Goal: Communication & Community: Answer question/provide support

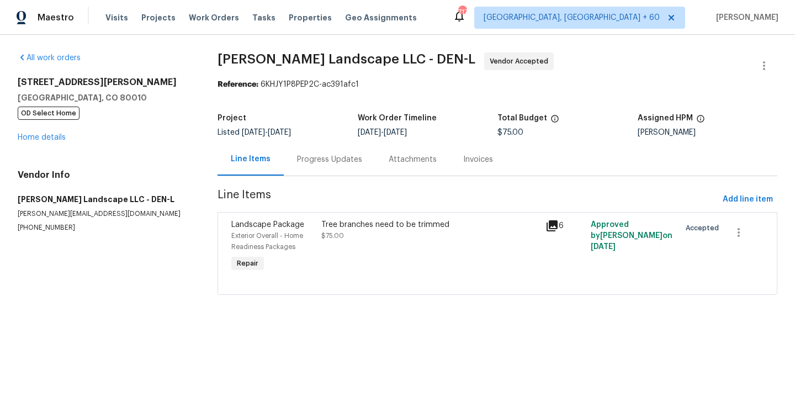
click at [331, 157] on div "Progress Updates" at bounding box center [329, 159] width 65 height 11
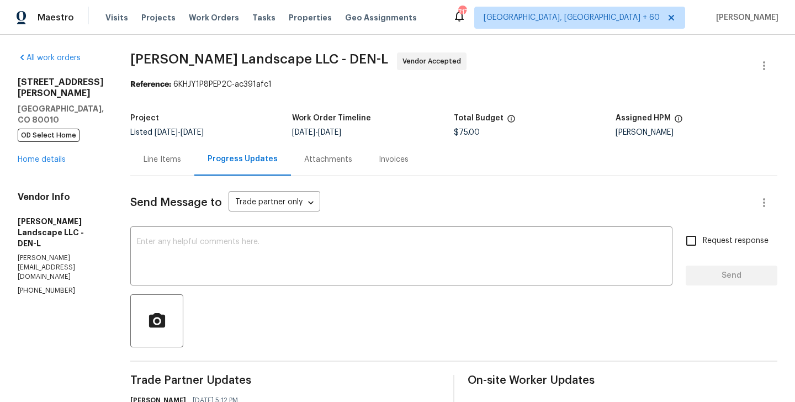
click at [51, 286] on p "[PHONE_NUMBER]" at bounding box center [61, 290] width 86 height 9
click at [51, 286] on p "(303) 500-2297" at bounding box center [61, 290] width 86 height 9
copy p "(303) 500-2297"
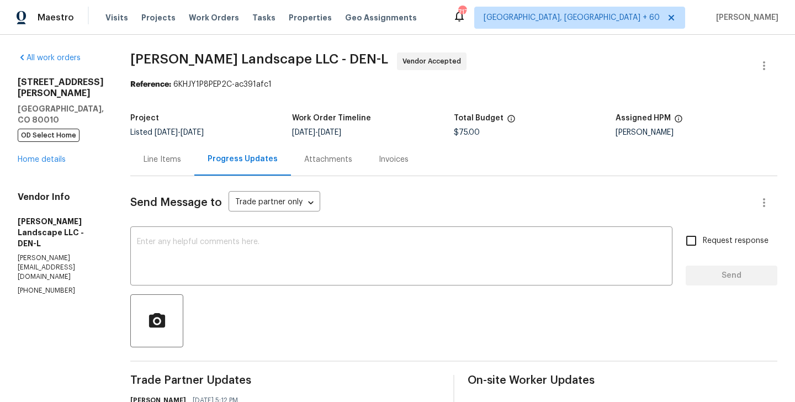
drag, startPoint x: 608, startPoint y: 102, endPoint x: 600, endPoint y: 94, distance: 11.3
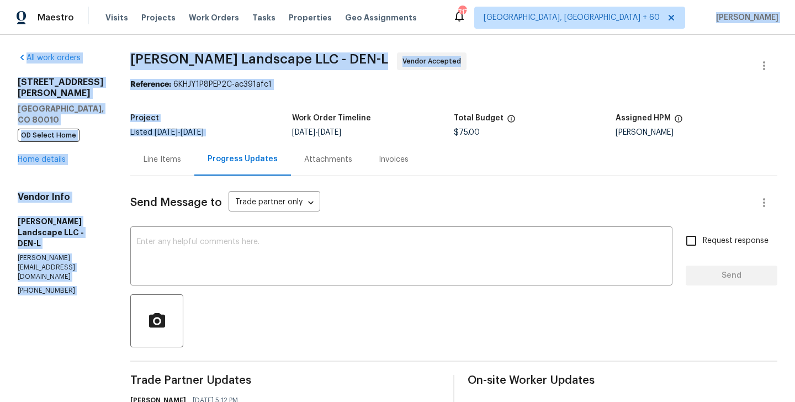
drag, startPoint x: 416, startPoint y: 98, endPoint x: 695, endPoint y: 12, distance: 292.4
click at [695, 12] on div "Maestro Visits Projects Work Orders Tasks Properties Geo Assignments 717 Greens…" at bounding box center [397, 201] width 795 height 402
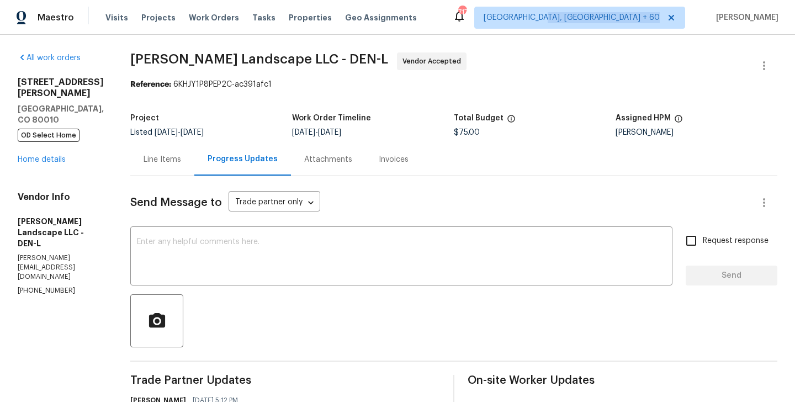
drag, startPoint x: 695, startPoint y: 12, endPoint x: 629, endPoint y: 22, distance: 66.5
click at [629, 22] on div "717 Greensboro, NC + 60 Blessida Angeline M" at bounding box center [616, 18] width 326 height 22
click at [572, 165] on div "Line Items Progress Updates Attachments Invoices" at bounding box center [453, 159] width 647 height 33
click at [465, 164] on div "Line Items Progress Updates Attachments Invoices" at bounding box center [453, 159] width 647 height 33
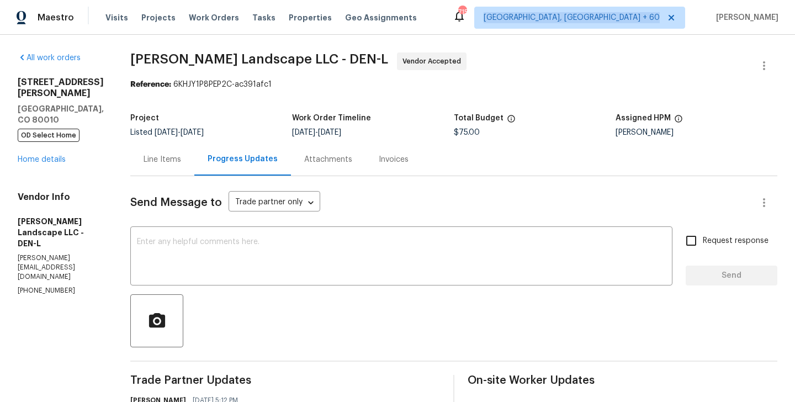
drag, startPoint x: 696, startPoint y: 7, endPoint x: 695, endPoint y: -62, distance: 69.0
click at [695, 0] on html "Maestro Visits Projects Work Orders Tasks Properties Geo Assignments 715 Greens…" at bounding box center [397, 201] width 795 height 402
click at [454, 174] on div "Line Items Progress Updates Attachments Invoices" at bounding box center [453, 159] width 647 height 33
click at [584, 174] on div "Line Items Progress Updates Attachments Invoices" at bounding box center [453, 159] width 647 height 33
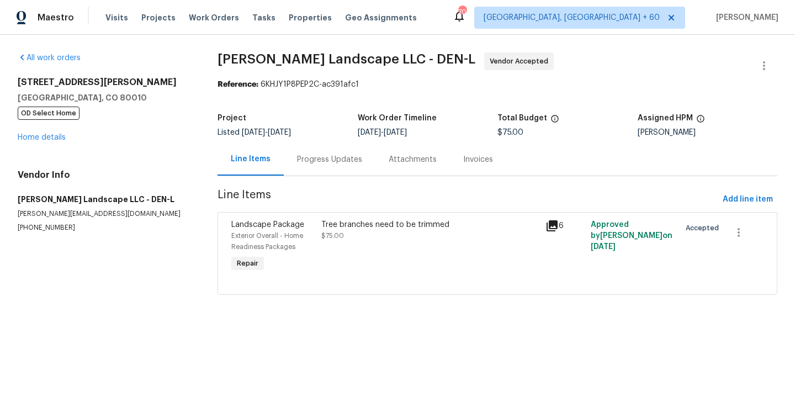
click at [310, 157] on div "Progress Updates" at bounding box center [329, 159] width 65 height 11
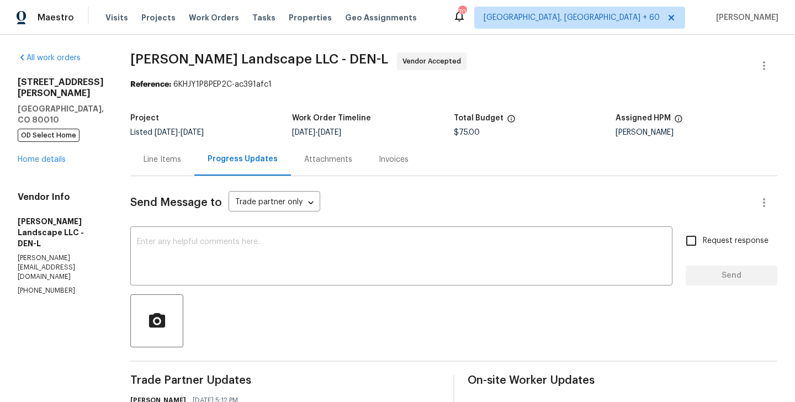
copy p "(303) 500-2297"
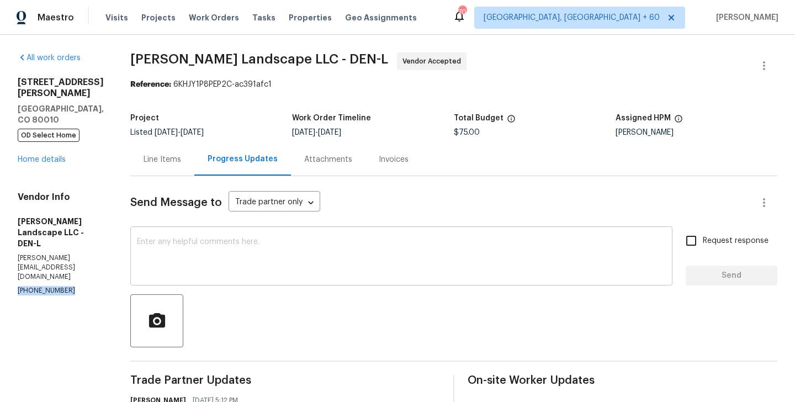
click at [354, 277] on div "x ​" at bounding box center [401, 257] width 542 height 56
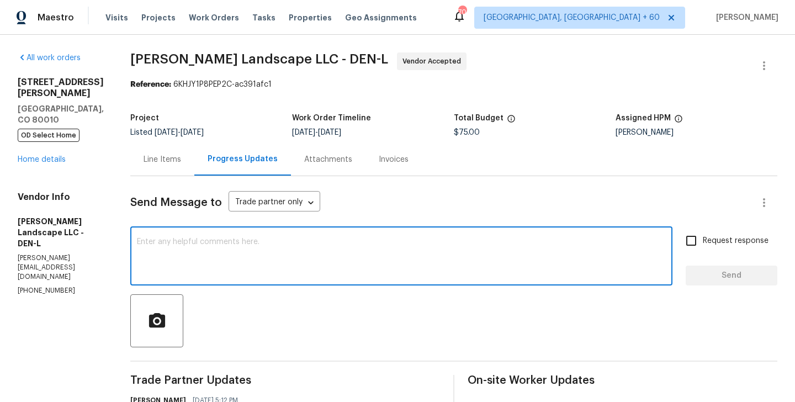
click at [326, 262] on textarea at bounding box center [401, 257] width 529 height 39
click at [253, 276] on textarea "Hi as per the text conversation" at bounding box center [401, 257] width 529 height 39
paste textarea "(303) 500-2297"
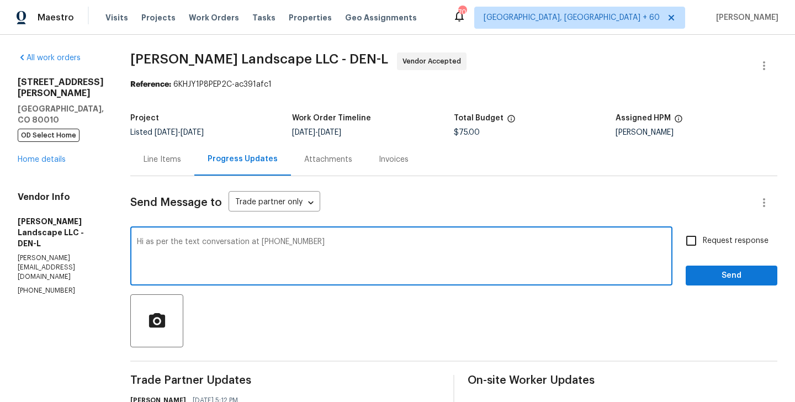
drag, startPoint x: 253, startPoint y: 276, endPoint x: 327, endPoint y: 240, distance: 81.7
click at [327, 240] on textarea "Hi as per the text conversation at (303) 500-2297" at bounding box center [401, 257] width 529 height 39
click at [327, 240] on textarea "Hi as per the text conversation at (303) 500-2297 Please send out the estimate …" at bounding box center [401, 257] width 529 height 39
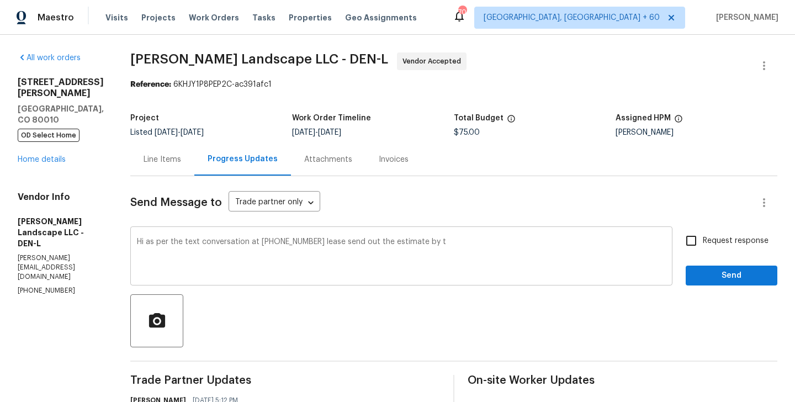
drag, startPoint x: 442, startPoint y: 237, endPoint x: 444, endPoint y: 246, distance: 8.6
click at [444, 246] on div "Hi as per the text conversation at (303) 500-2297 lease send out the estimate b…" at bounding box center [401, 257] width 542 height 56
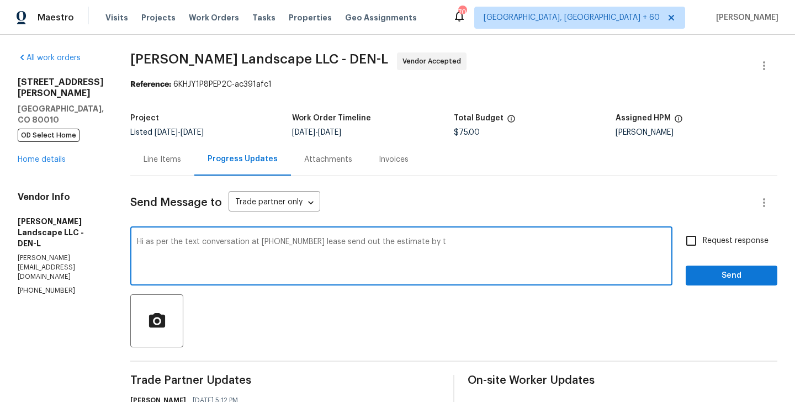
click at [444, 246] on textarea "Hi as per the text conversation at (303) 500-2297 lease send out the estimate b…" at bounding box center [401, 257] width 529 height 39
drag, startPoint x: 444, startPoint y: 246, endPoint x: 663, endPoint y: 246, distance: 219.2
click at [663, 246] on textarea "Hi as per the text conversation at (303) 500-2297 lease send out the estimate b…" at bounding box center [401, 257] width 529 height 39
type textarea "Hi as per the text conversation at (303) 500-2297 lease send out the estimate b…"
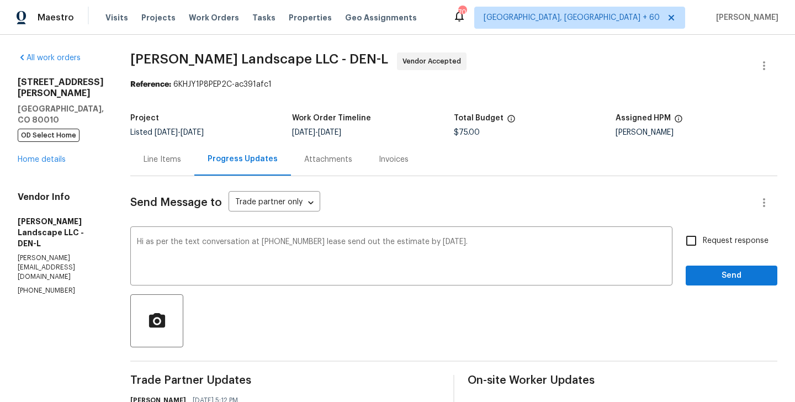
drag, startPoint x: 663, startPoint y: 246, endPoint x: 710, endPoint y: 245, distance: 46.4
click at [710, 245] on div "Hi as per the text conversation at (303) 500-2297 lease send out the estimate b…" at bounding box center [453, 257] width 647 height 56
drag, startPoint x: 710, startPoint y: 245, endPoint x: 688, endPoint y: 244, distance: 21.6
click at [688, 244] on label "Request response" at bounding box center [724, 240] width 89 height 23
click at [688, 244] on input "Request response" at bounding box center [691, 240] width 23 height 23
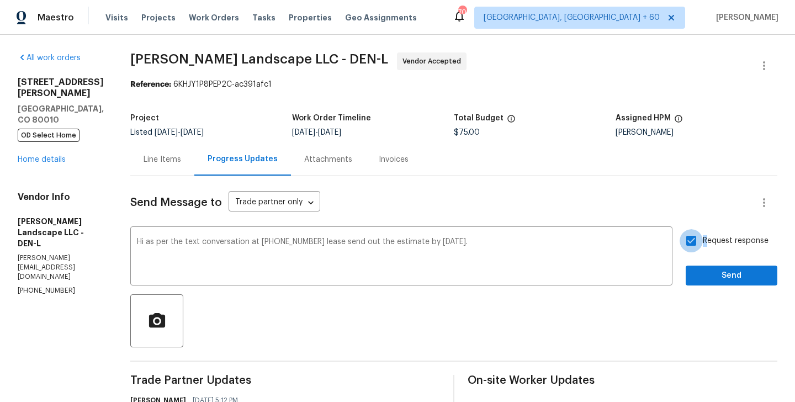
click at [689, 248] on input "Request response" at bounding box center [691, 240] width 23 height 23
click at [692, 240] on input "Request response" at bounding box center [691, 240] width 23 height 23
checkbox input "true"
click at [698, 277] on span "Send" at bounding box center [732, 276] width 74 height 14
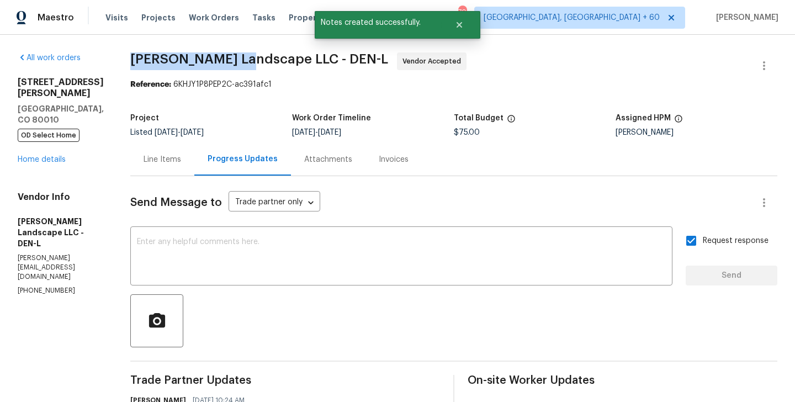
drag, startPoint x: 135, startPoint y: 64, endPoint x: 244, endPoint y: 68, distance: 108.9
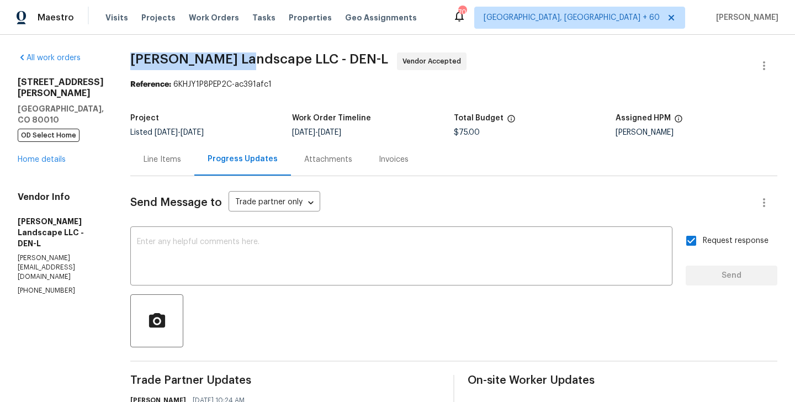
copy span "Dalia Landscape"
click at [46, 156] on link "Home details" at bounding box center [42, 160] width 48 height 8
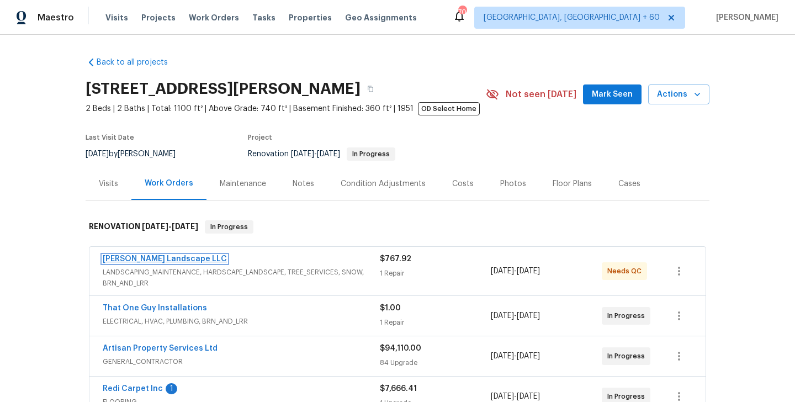
click at [155, 260] on link "Dalia Landscape LLC" at bounding box center [165, 259] width 124 height 8
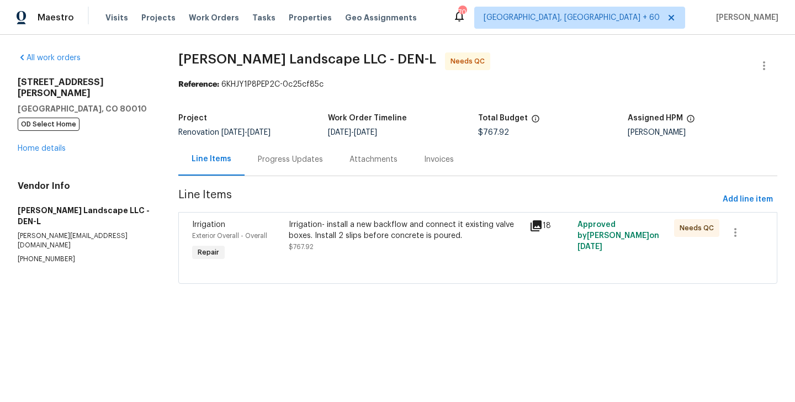
click at [295, 163] on div "Progress Updates" at bounding box center [290, 159] width 65 height 11
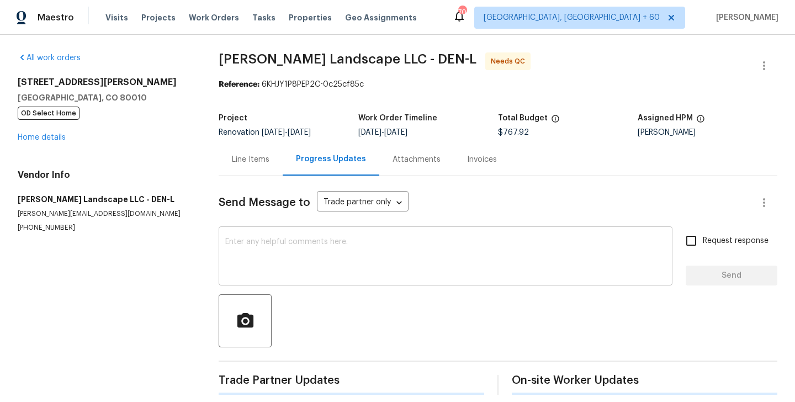
scroll to position [8, 0]
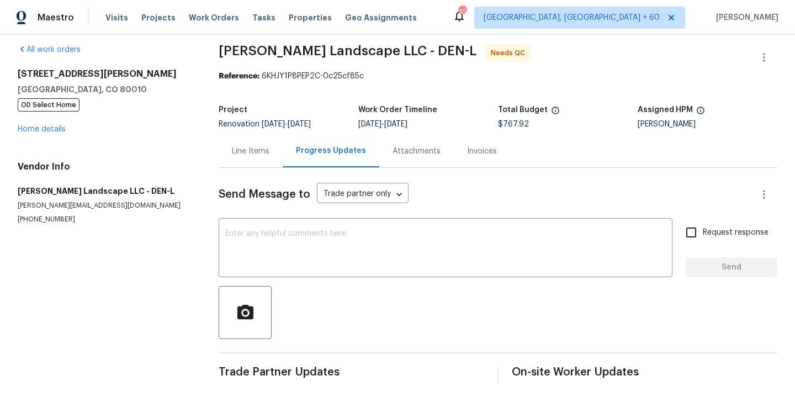
click at [68, 125] on div "1200 Iola St Aurora, CO 80010 OD Select Home Home details" at bounding box center [105, 101] width 174 height 66
click at [57, 125] on link "Home details" at bounding box center [42, 129] width 48 height 8
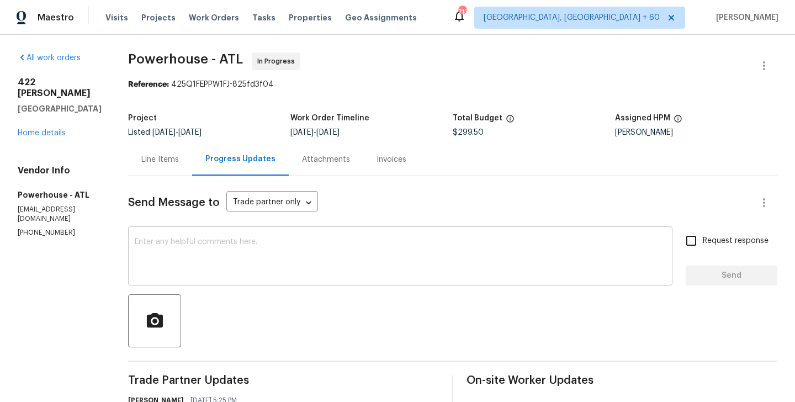
click at [259, 230] on div "x ​" at bounding box center [400, 257] width 544 height 56
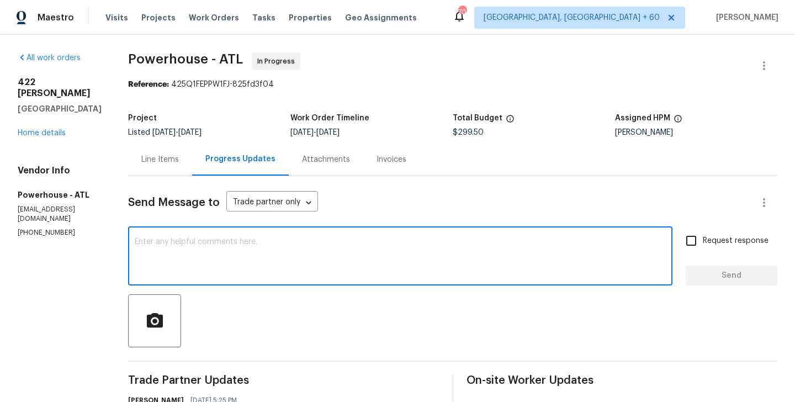
scroll to position [668, 0]
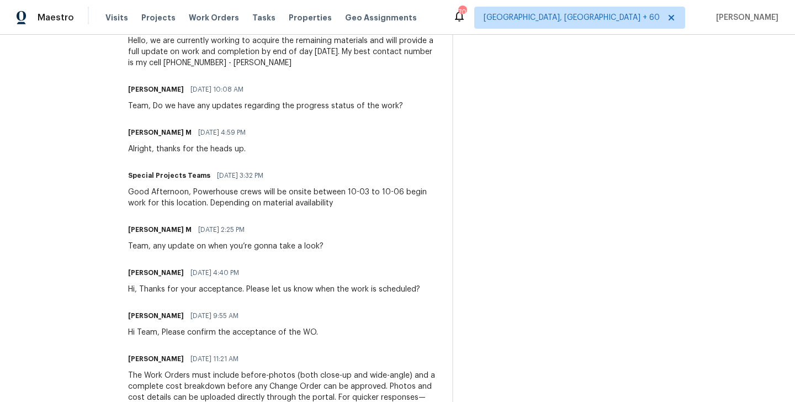
click at [318, 197] on div "Good Afternoon, Powerhouse crews will be onsite between 10-03 to 10-06 begin wo…" at bounding box center [283, 198] width 311 height 22
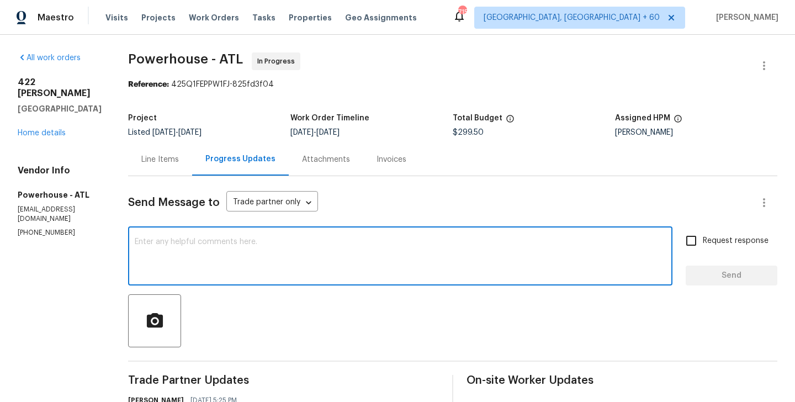
click at [192, 259] on textarea at bounding box center [400, 257] width 531 height 39
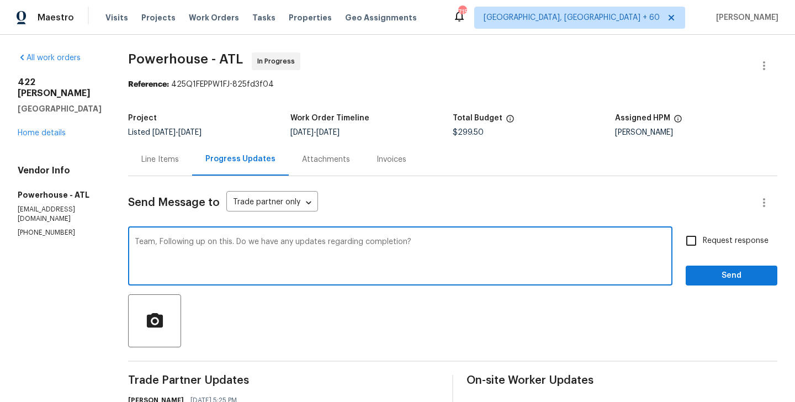
type textarea "Team, Following up on this. Do we have any updates regarding completion?"
click at [708, 246] on span "Request response" at bounding box center [736, 241] width 66 height 12
click at [703, 246] on input "Request response" at bounding box center [691, 240] width 23 height 23
checkbox input "true"
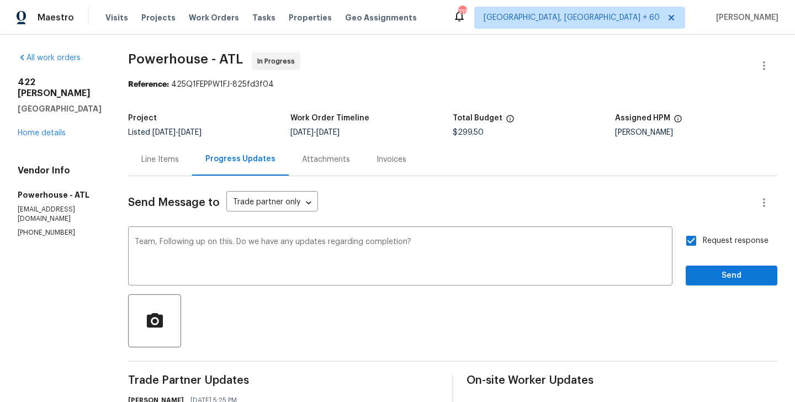
click at [692, 274] on button "Send" at bounding box center [732, 276] width 92 height 20
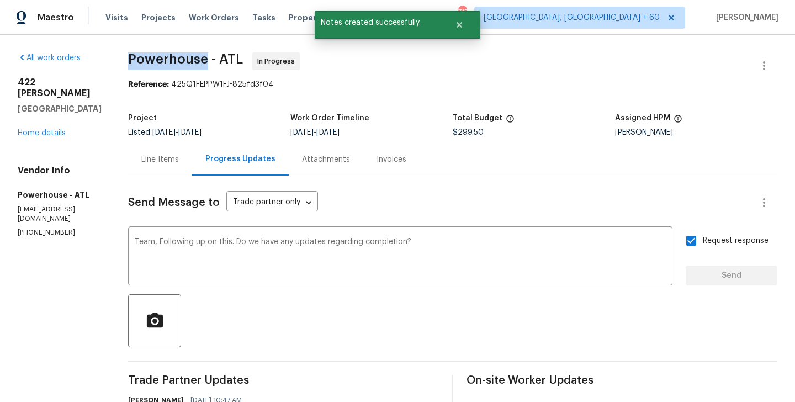
drag, startPoint x: 160, startPoint y: 57, endPoint x: 240, endPoint y: 59, distance: 79.5
copy span "Powerhouse"
click at [38, 129] on link "Home details" at bounding box center [42, 133] width 48 height 8
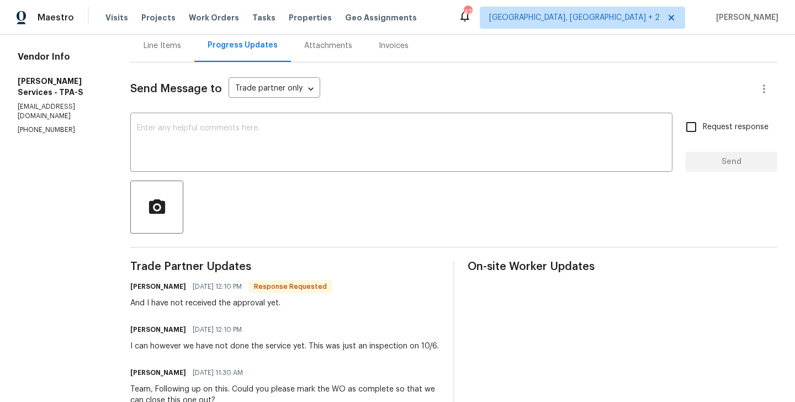
scroll to position [358, 0]
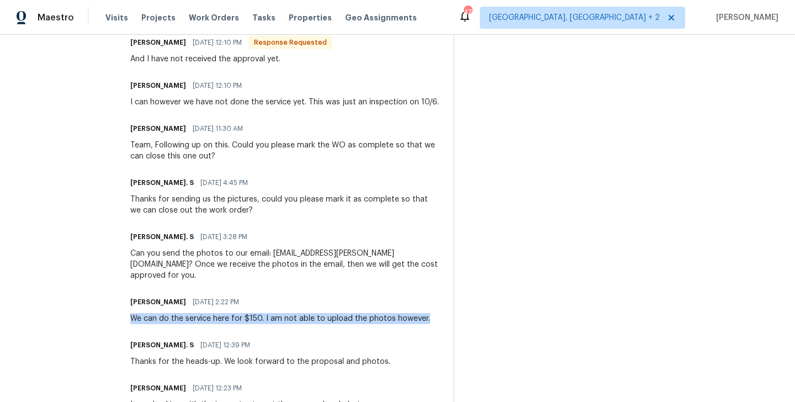
drag, startPoint x: 208, startPoint y: 329, endPoint x: 157, endPoint y: 310, distance: 54.7
click at [157, 310] on div "All work orders [STREET_ADDRESS][PERSON_NAME] Home details Vendor Info [PERSON_…" at bounding box center [397, 249] width 795 height 1144
click at [157, 310] on div "All work orders 5198 Moeller Ave Sarasota, FL 34233 Home details Vendor Info Ma…" at bounding box center [397, 249] width 795 height 1144
drag, startPoint x: 208, startPoint y: 330, endPoint x: 167, endPoint y: 326, distance: 41.5
click at [167, 324] on div "We can do the service here for $150. I am not able to upload the photos however." at bounding box center [280, 318] width 300 height 11
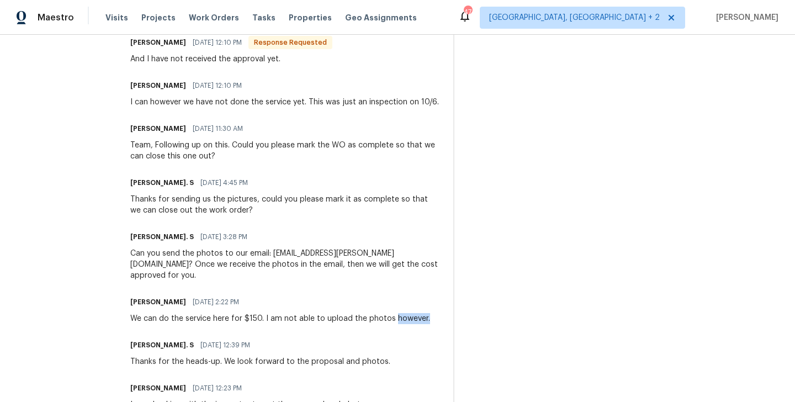
scroll to position [0, 0]
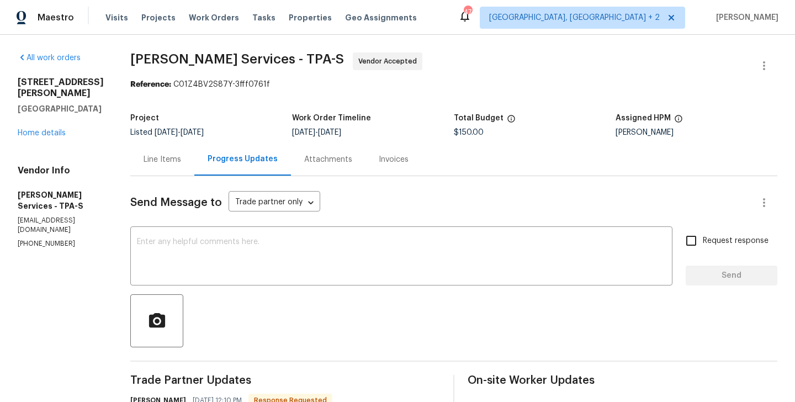
click at [181, 154] on div "Line Items" at bounding box center [163, 159] width 38 height 11
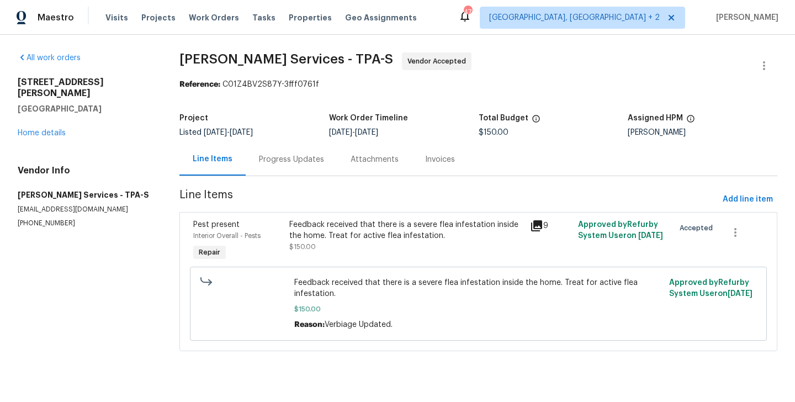
click at [404, 237] on div "Feedback received that there is a severe flea infestation inside the home. Trea…" at bounding box center [406, 230] width 234 height 22
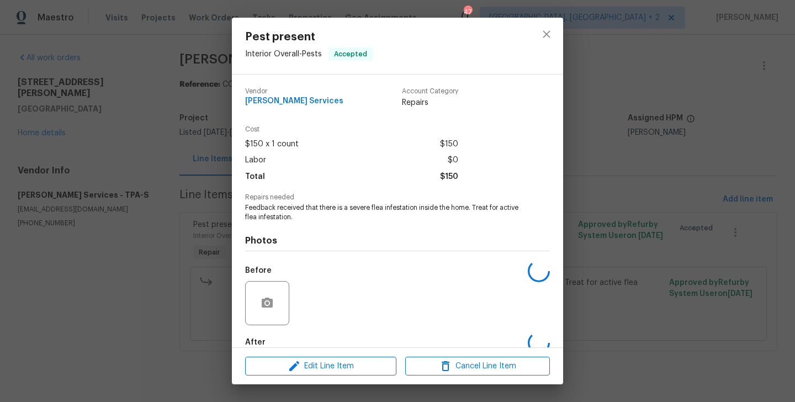
scroll to position [61, 0]
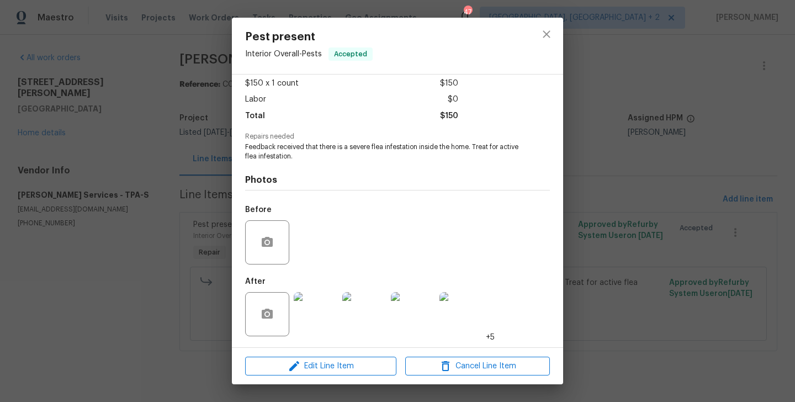
click at [298, 320] on img at bounding box center [316, 314] width 44 height 44
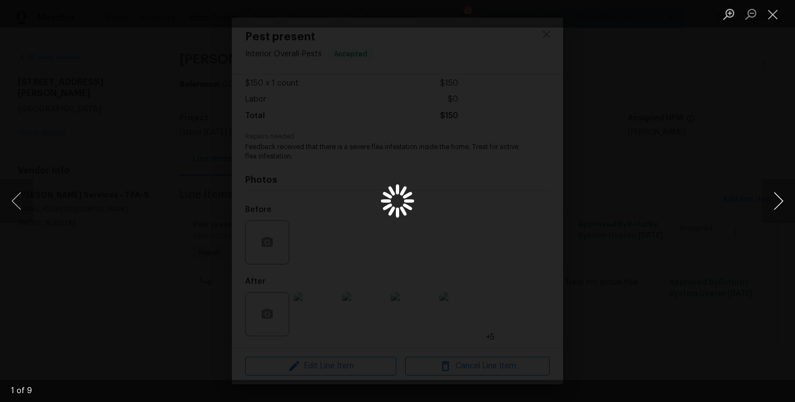
click at [777, 203] on button "Next image" at bounding box center [778, 201] width 33 height 44
click at [664, 200] on div "Lightbox" at bounding box center [397, 201] width 795 height 402
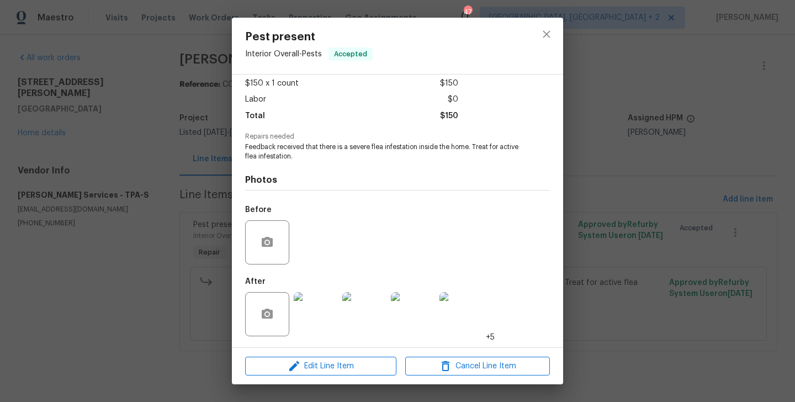
click at [664, 200] on div "Pest present Interior Overall - Pests Accepted Vendor Massey Services Account C…" at bounding box center [397, 201] width 795 height 402
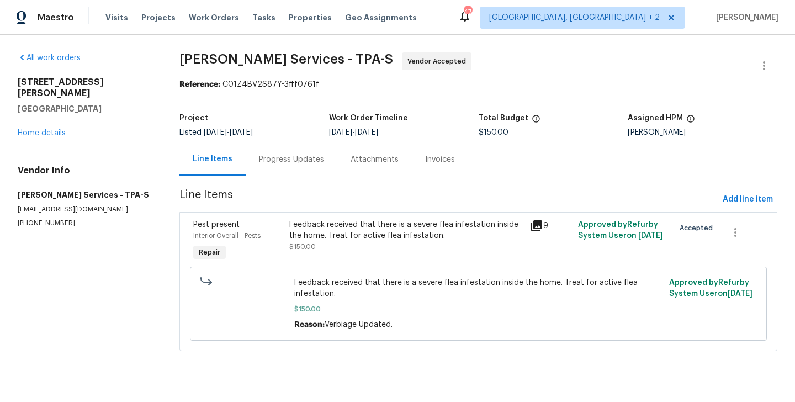
click at [664, 200] on span "Line Items" at bounding box center [448, 199] width 539 height 20
click at [288, 144] on div "Progress Updates" at bounding box center [292, 159] width 92 height 33
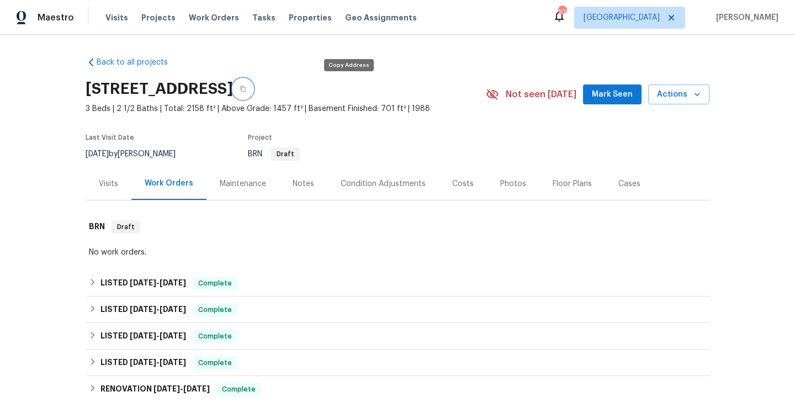
click at [253, 91] on button "button" at bounding box center [243, 89] width 20 height 20
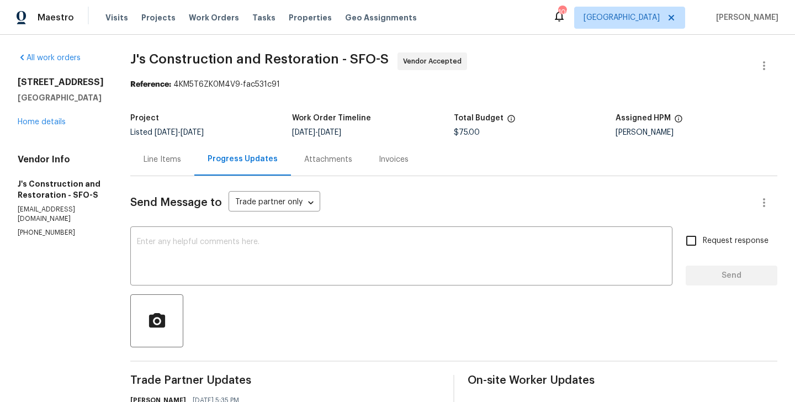
click at [43, 233] on section "All work orders [STREET_ADDRESS] Home details Vendor Info J's Construction and …" at bounding box center [61, 347] width 86 height 590
copy p "[PHONE_NUMBER]"
click at [29, 228] on p "(916) 848-9554" at bounding box center [61, 232] width 86 height 9
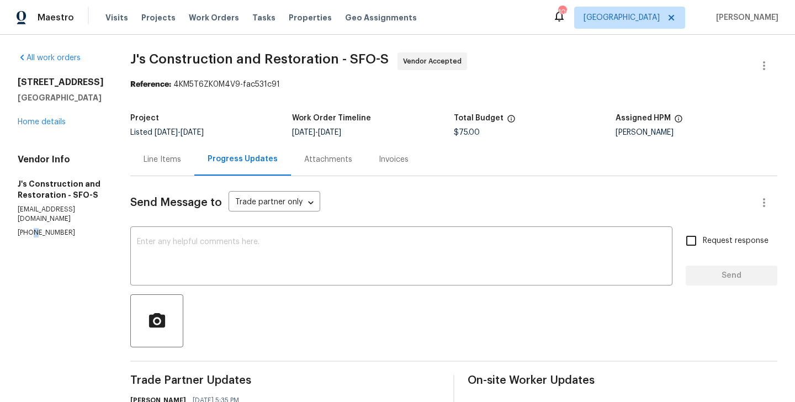
click at [29, 228] on p "(916) 848-9554" at bounding box center [61, 232] width 86 height 9
copy p "(916) 848-9554"
click at [20, 228] on p "(916) 848-9554" at bounding box center [61, 232] width 86 height 9
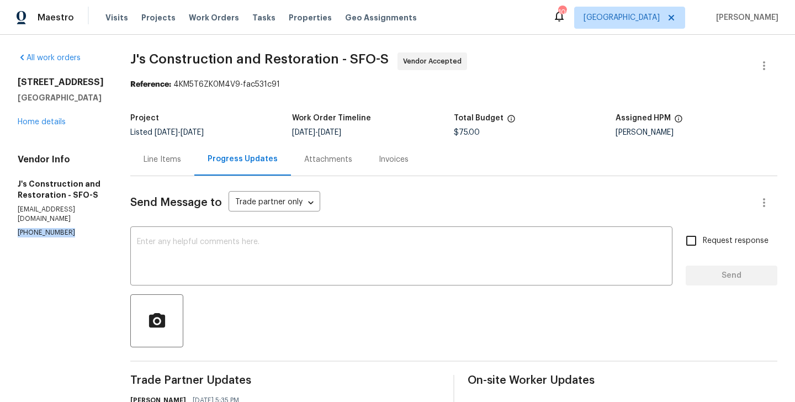
click at [20, 228] on p "(916) 848-9554" at bounding box center [61, 232] width 86 height 9
copy p "(916) 848-9554"
click at [216, 282] on div "x ​" at bounding box center [401, 257] width 542 height 56
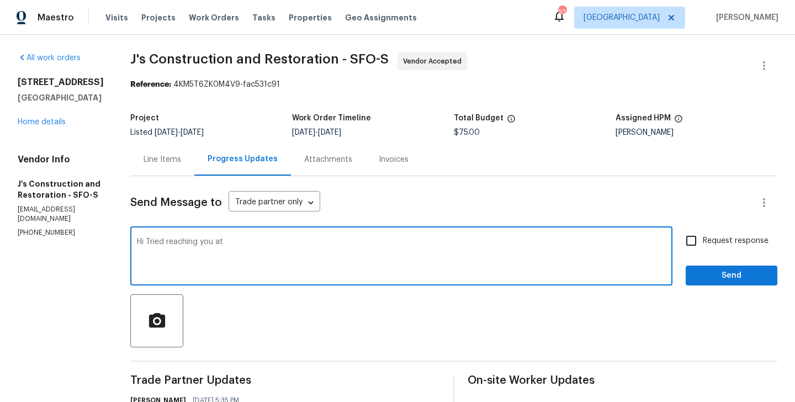
paste textarea "(916) 848-9554"
click at [332, 245] on textarea "Hi Tried reaching you at (916) 848-9554" at bounding box center [401, 257] width 529 height 39
type textarea "Hi Tried reaching you at (916) 848-9554 but couldn't get any response. Please d…"
click at [695, 242] on input "Request response" at bounding box center [691, 240] width 23 height 23
checkbox input "true"
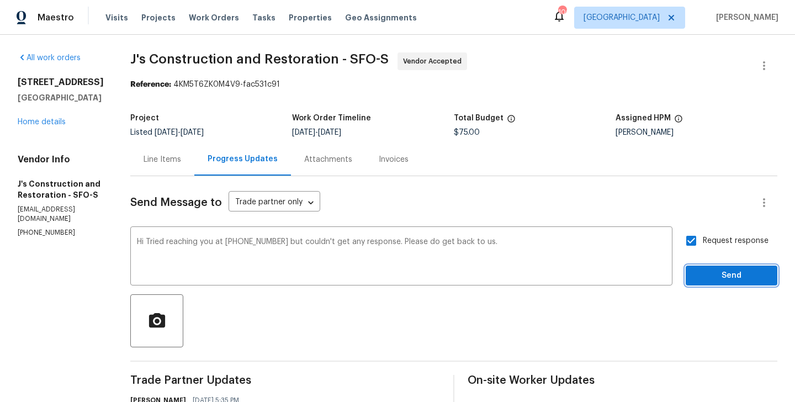
click at [697, 274] on span "Send" at bounding box center [732, 276] width 74 height 14
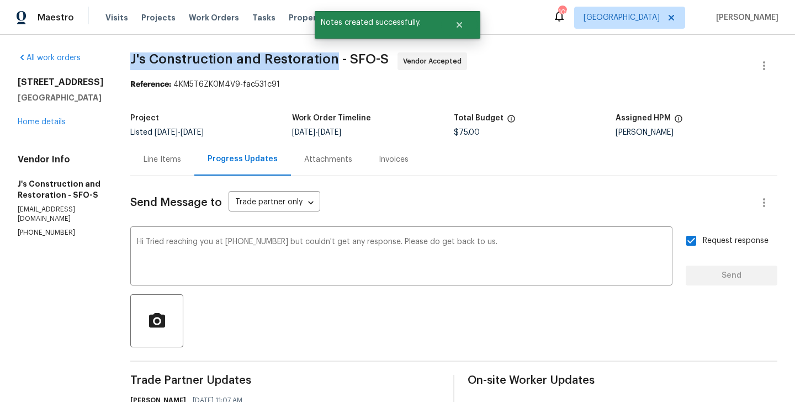
drag, startPoint x: 149, startPoint y: 64, endPoint x: 354, endPoint y: 64, distance: 205.4
click at [354, 64] on span "J's Construction and Restoration - SFO-S" at bounding box center [259, 58] width 258 height 13
copy span "J's Construction and Restoration"
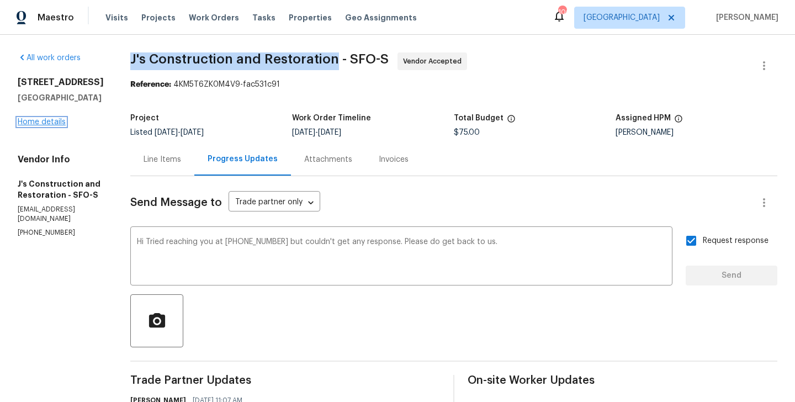
click at [35, 122] on link "Home details" at bounding box center [42, 122] width 48 height 8
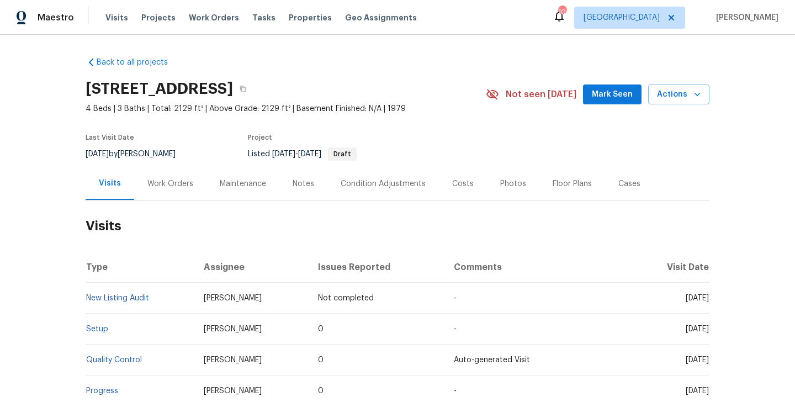
click at [162, 179] on div "Work Orders" at bounding box center [170, 183] width 46 height 11
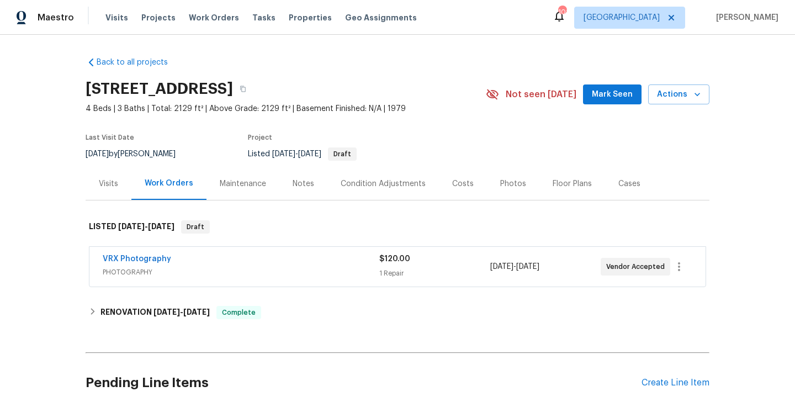
scroll to position [93, 0]
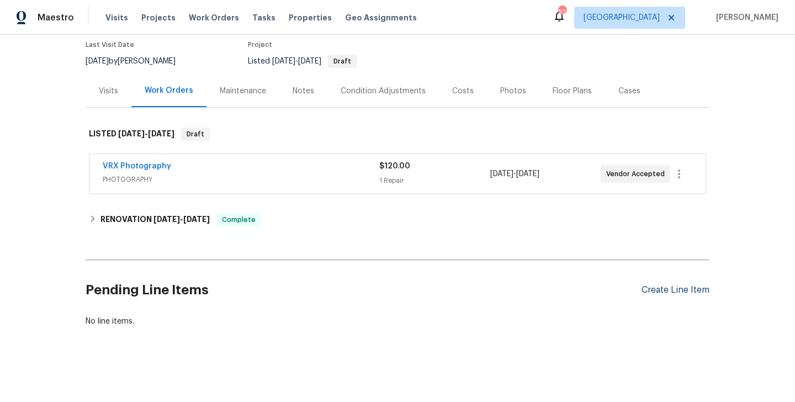
click at [652, 293] on div "Create Line Item" at bounding box center [676, 290] width 68 height 10
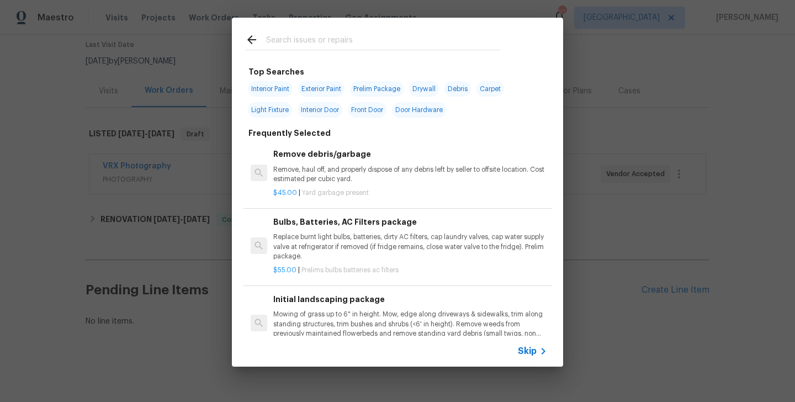
click at [517, 340] on div "Skip" at bounding box center [397, 351] width 331 height 31
click at [527, 351] on span "Skip" at bounding box center [527, 351] width 19 height 11
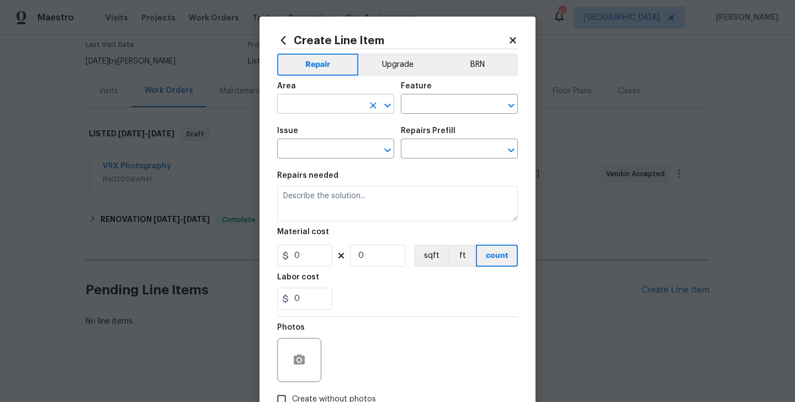
click at [305, 103] on input "text" at bounding box center [320, 105] width 86 height 17
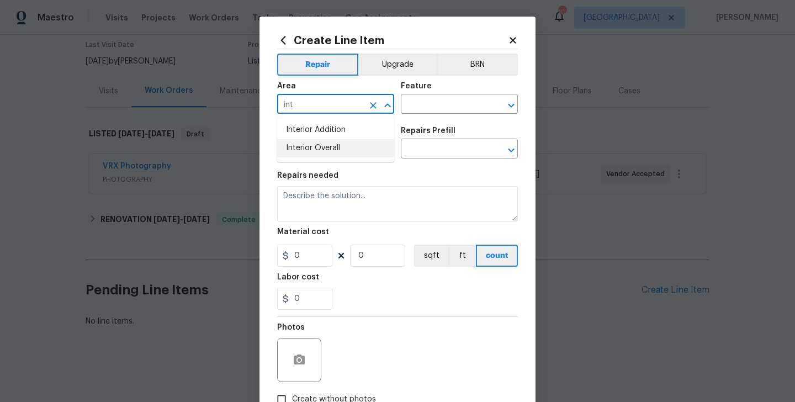
click at [305, 146] on li "Interior Overall" at bounding box center [335, 148] width 117 height 18
type input "Interior Overall"
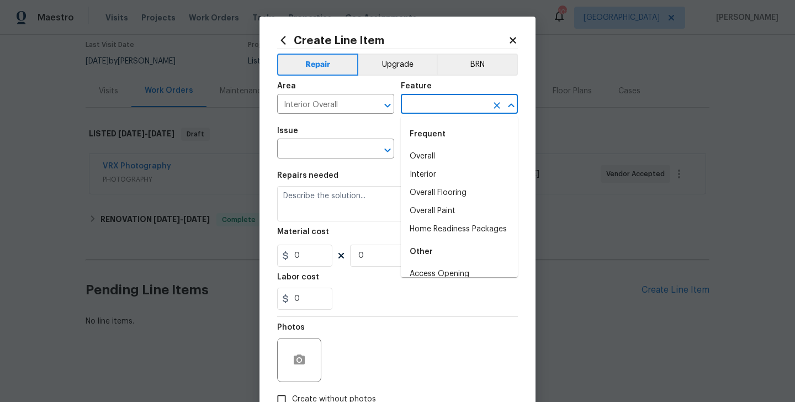
click at [414, 105] on input "text" at bounding box center [444, 105] width 86 height 17
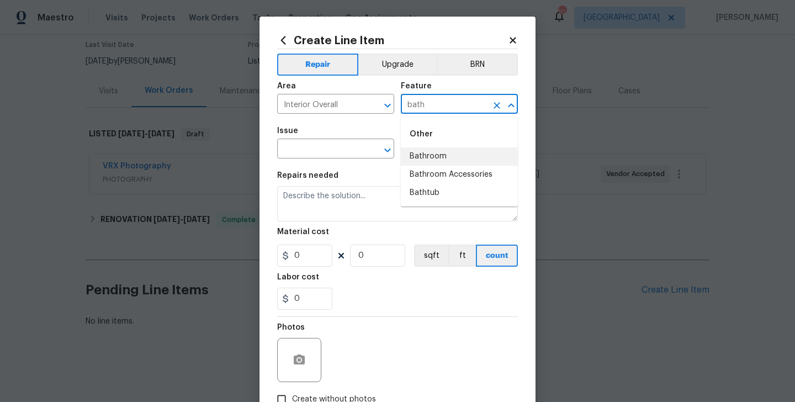
click at [412, 156] on li "Bathroom" at bounding box center [459, 156] width 117 height 18
type input "Bathroom"
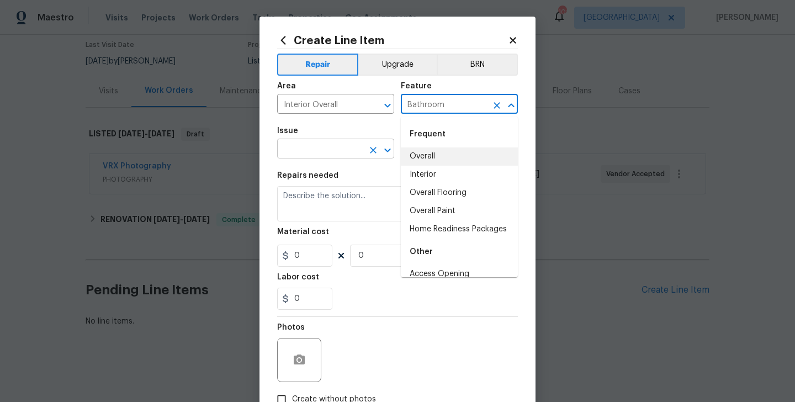
click at [345, 150] on input "text" at bounding box center [320, 149] width 86 height 17
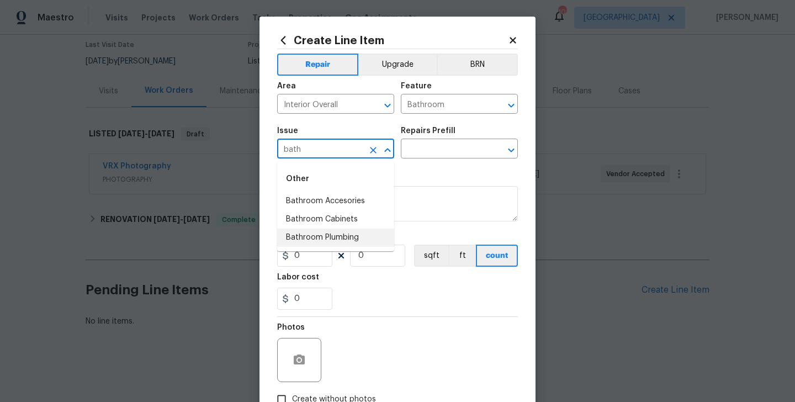
click at [352, 235] on li "Bathroom Plumbing" at bounding box center [335, 238] width 117 height 18
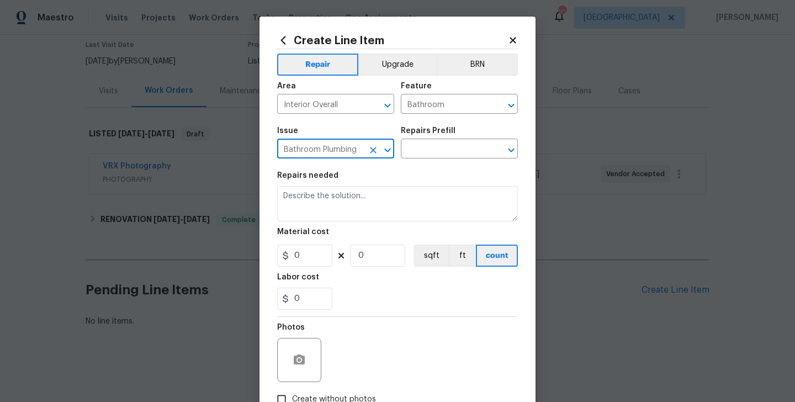
type input "Bathroom Plumbing"
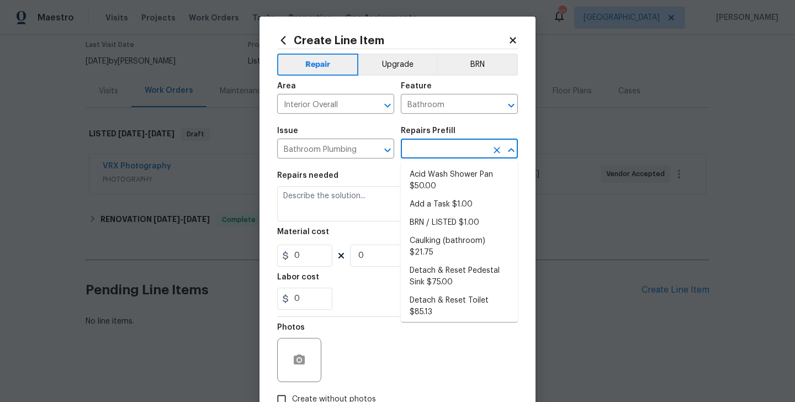
click at [451, 149] on input "text" at bounding box center [444, 149] width 86 height 17
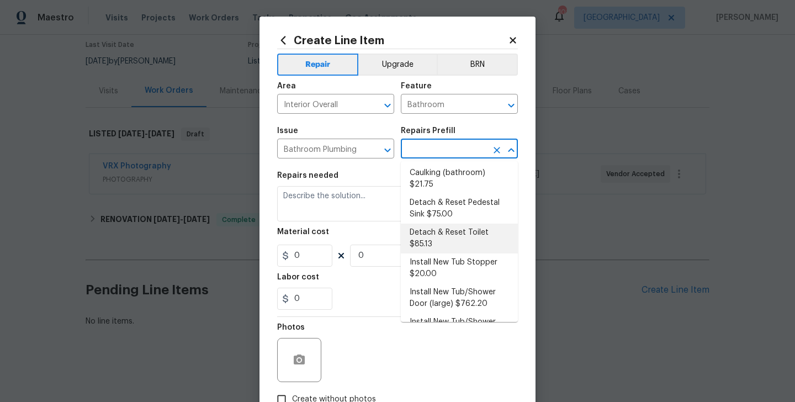
scroll to position [68, 0]
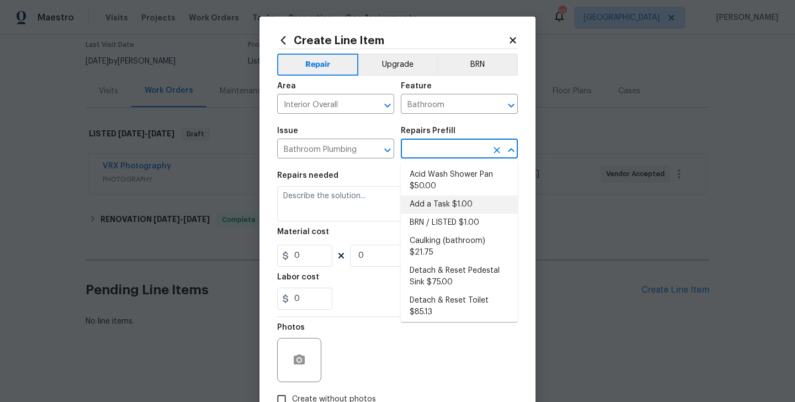
click at [467, 203] on li "Add a Task $1.00" at bounding box center [459, 204] width 117 height 18
type input "Plumbing"
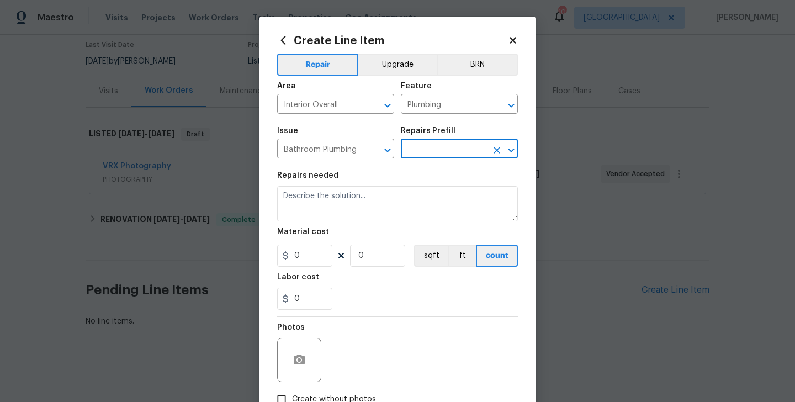
type input "Add a Task $1.00"
type textarea "HPM to detail"
type input "1"
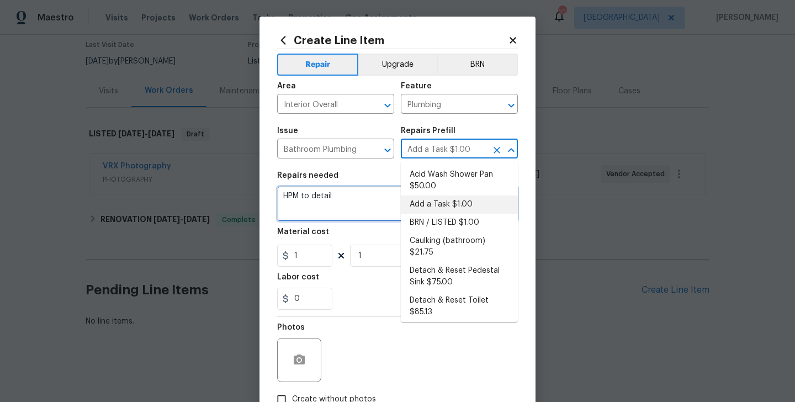
click at [320, 207] on textarea "HPM to detail" at bounding box center [397, 203] width 241 height 35
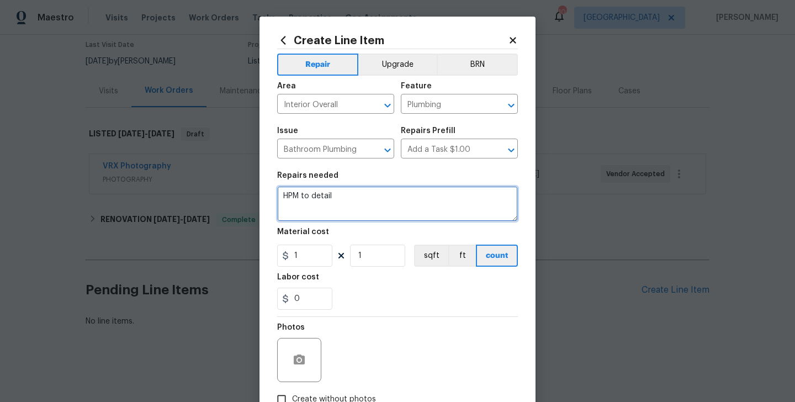
click at [320, 207] on textarea "HPM to detail" at bounding box center [397, 203] width 241 height 35
paste textarea "#lwoleak Received feedback water leaks, puddles in bathroom and another locatio…"
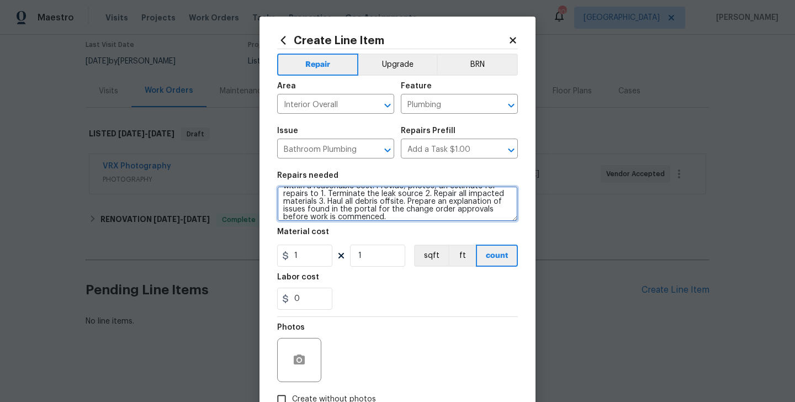
scroll to position [0, 0]
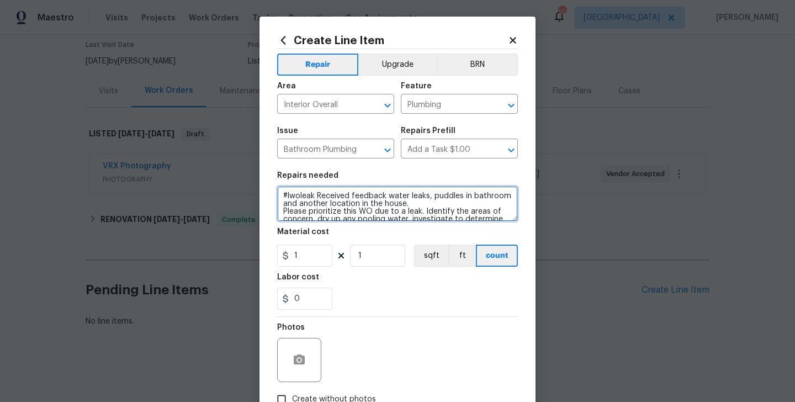
type textarea "#lwoleak Received feedback water leaks, puddles in bathroom and another locatio…"
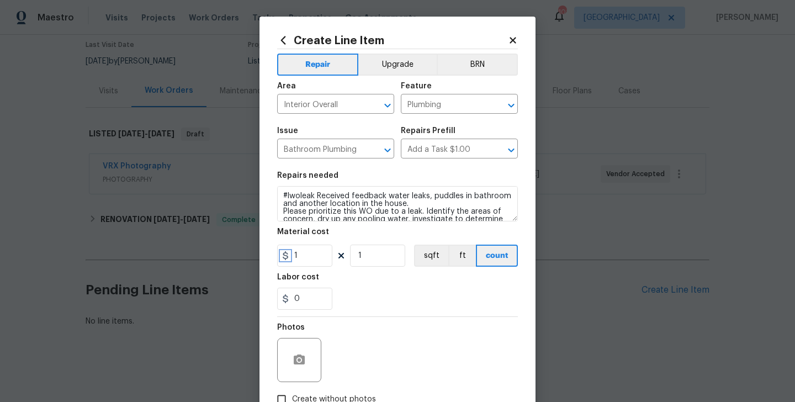
click at [287, 256] on icon at bounding box center [286, 255] width 6 height 9
click at [298, 256] on input "1" at bounding box center [304, 256] width 55 height 22
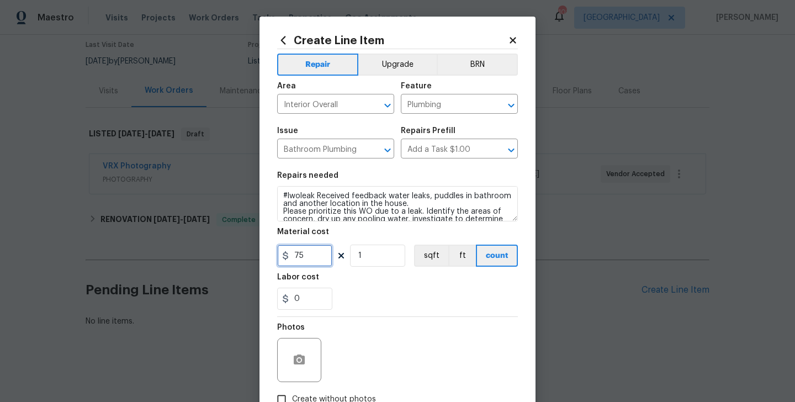
scroll to position [74, 0]
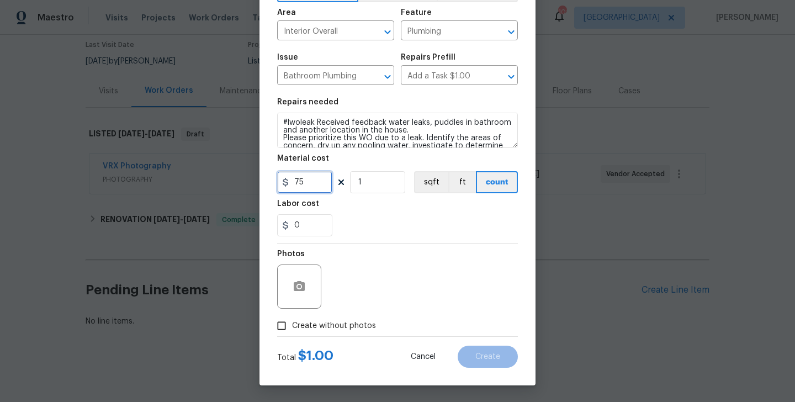
type input "75"
click at [318, 323] on span "Create without photos" at bounding box center [334, 326] width 84 height 12
click at [292, 323] on input "Create without photos" at bounding box center [281, 325] width 21 height 21
checkbox input "true"
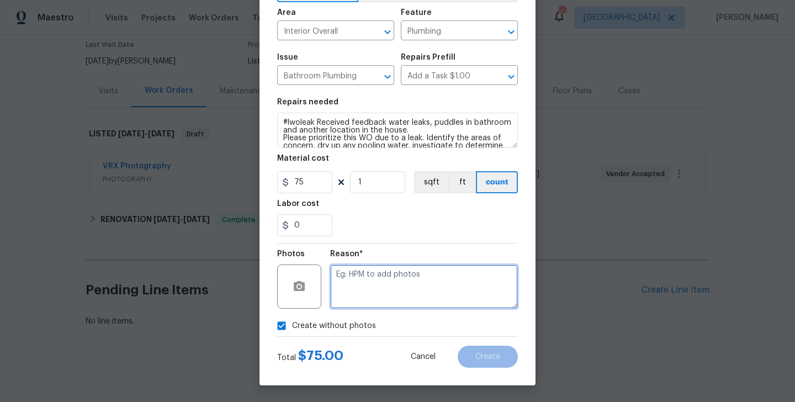
click at [369, 285] on textarea at bounding box center [424, 286] width 188 height 44
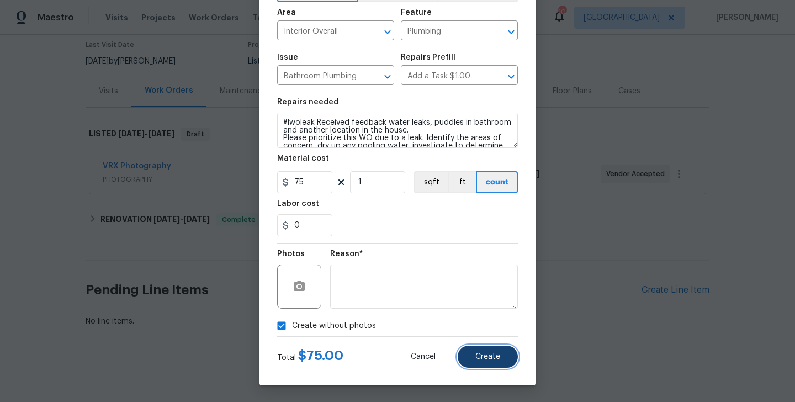
click at [479, 355] on span "Create" at bounding box center [487, 357] width 25 height 8
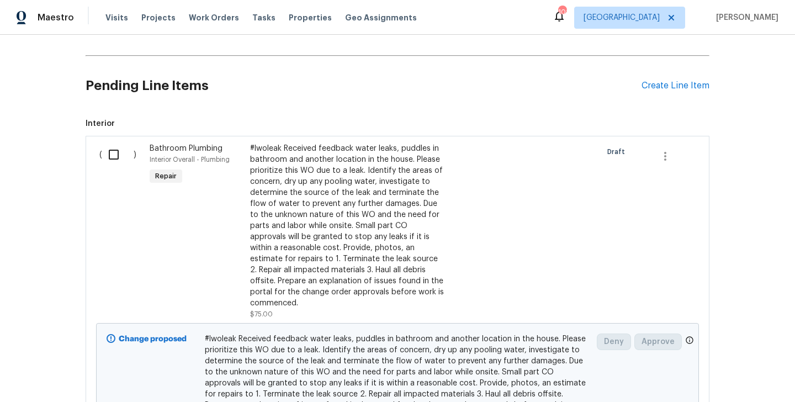
scroll to position [297, 0]
click at [115, 155] on input "checkbox" at bounding box center [117, 155] width 31 height 23
checkbox input "true"
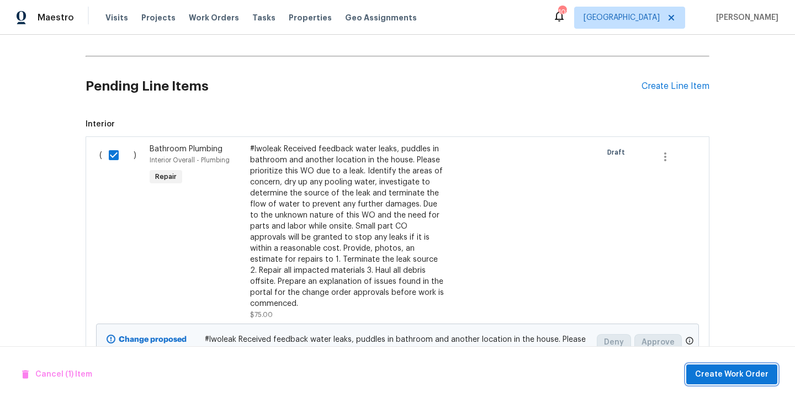
click at [748, 373] on span "Create Work Order" at bounding box center [731, 375] width 73 height 14
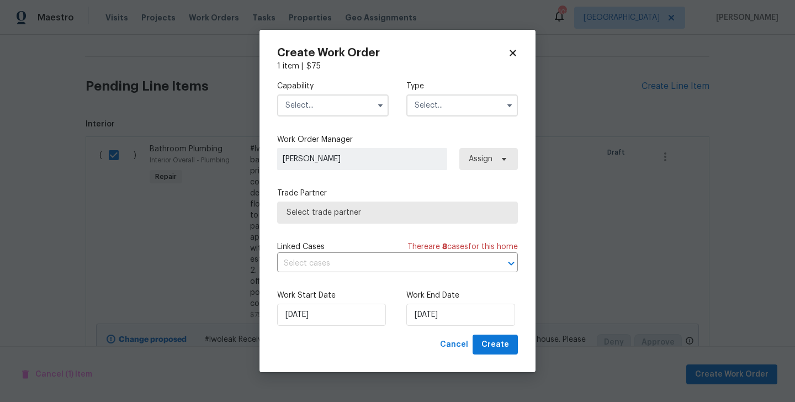
click at [320, 109] on input "text" at bounding box center [333, 105] width 112 height 22
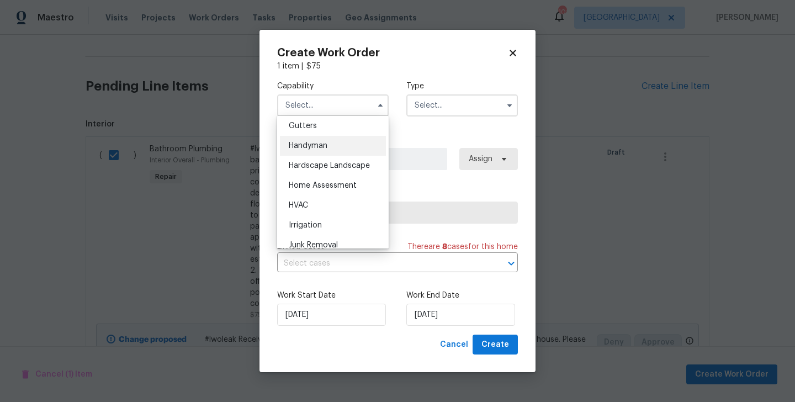
scroll to position [591, 0]
click at [312, 150] on div "Handyman" at bounding box center [333, 145] width 106 height 20
type input "Handyman"
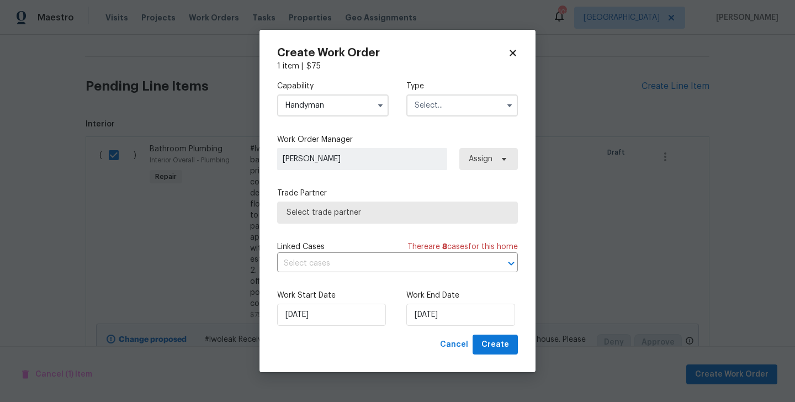
click at [432, 107] on input "text" at bounding box center [462, 105] width 112 height 22
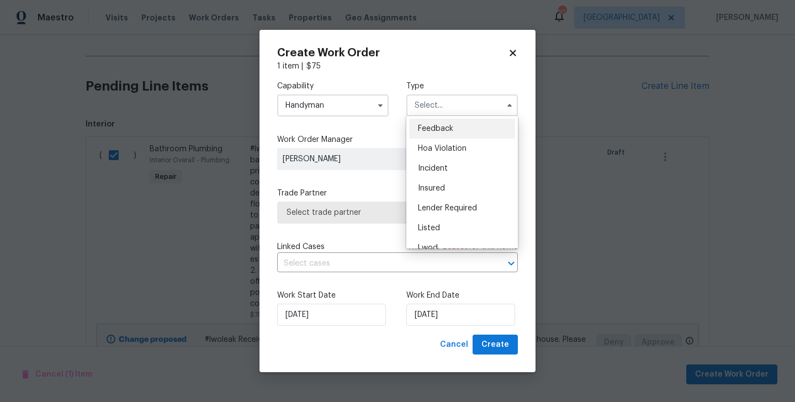
click at [441, 129] on span "Feedback" at bounding box center [435, 129] width 35 height 8
type input "Feedback"
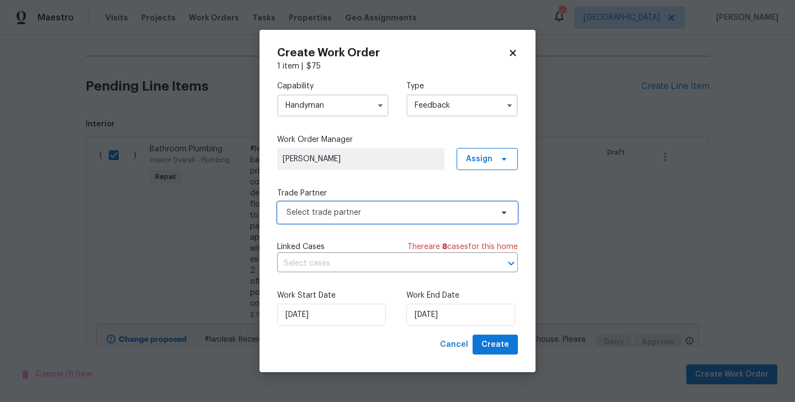
click at [343, 216] on span "Select trade partner" at bounding box center [390, 212] width 206 height 11
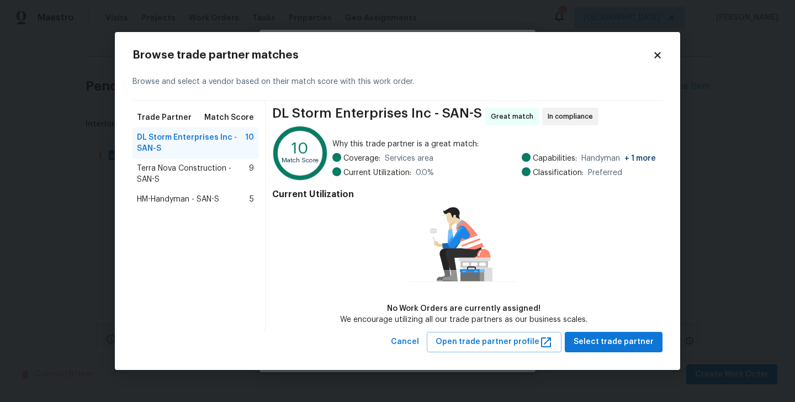
click at [172, 183] on span "Terra Nova Construction - SAN-S" at bounding box center [193, 174] width 112 height 22
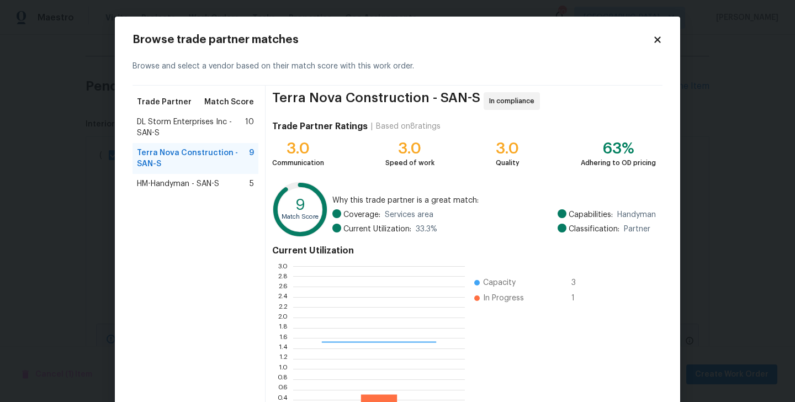
scroll to position [155, 172]
click at [167, 190] on div "HM-Handyman - SAN-S 5" at bounding box center [196, 184] width 126 height 20
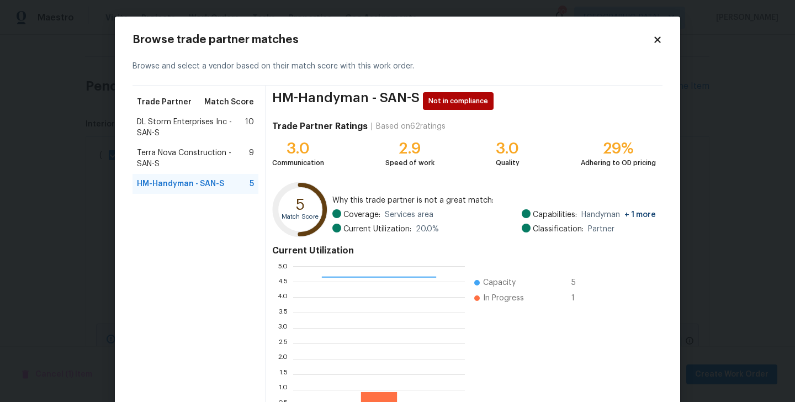
click at [189, 119] on span "DL Storm Enterprises Inc - SAN-S" at bounding box center [191, 128] width 108 height 22
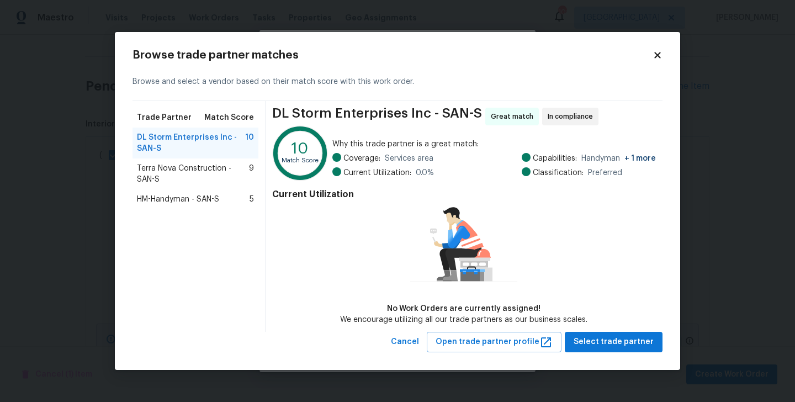
click at [177, 147] on span "DL Storm Enterprises Inc - SAN-S" at bounding box center [191, 143] width 108 height 22
click at [160, 182] on span "Terra Nova Construction - SAN-S" at bounding box center [193, 174] width 112 height 22
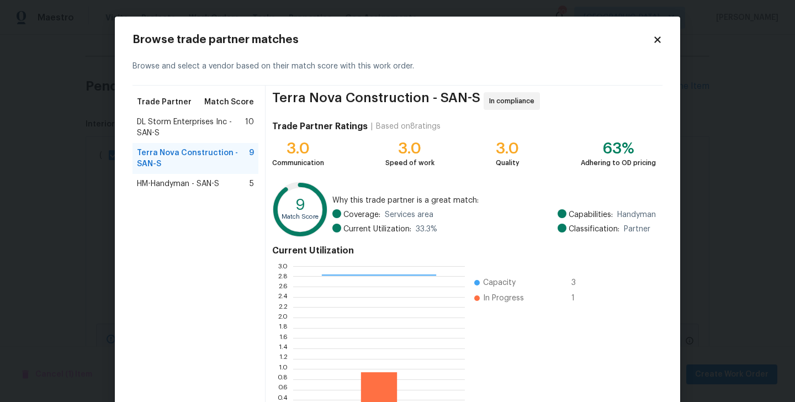
scroll to position [85, 0]
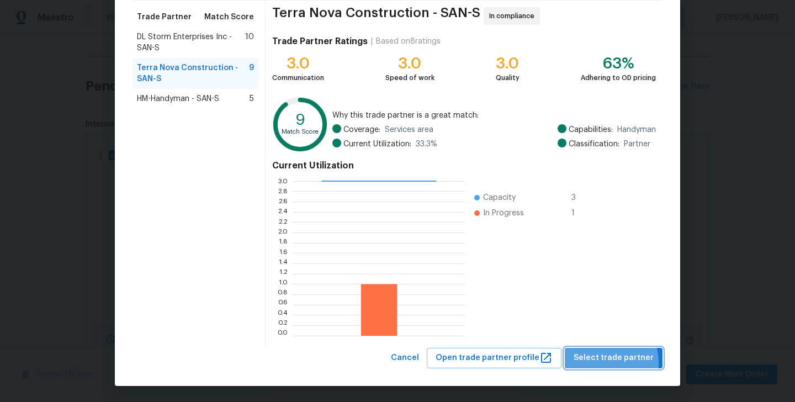
click at [597, 363] on span "Select trade partner" at bounding box center [614, 358] width 80 height 14
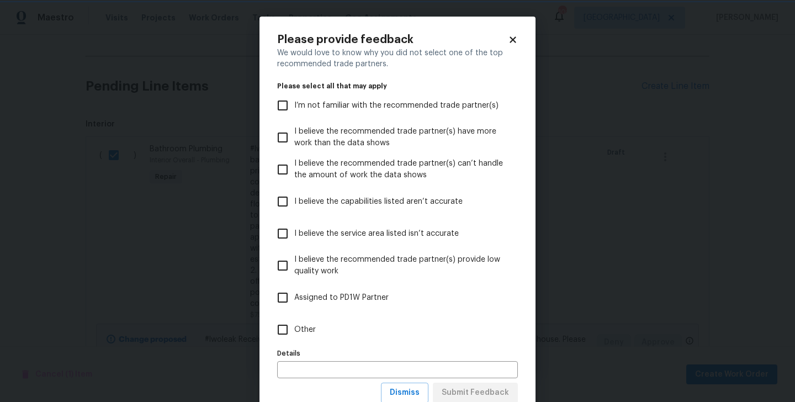
scroll to position [0, 0]
click at [278, 342] on label "Other" at bounding box center [390, 330] width 238 height 32
click at [278, 341] on input "Other" at bounding box center [282, 329] width 23 height 23
click at [285, 337] on input "Other" at bounding box center [282, 329] width 23 height 23
click at [287, 337] on input "Other" at bounding box center [282, 329] width 23 height 23
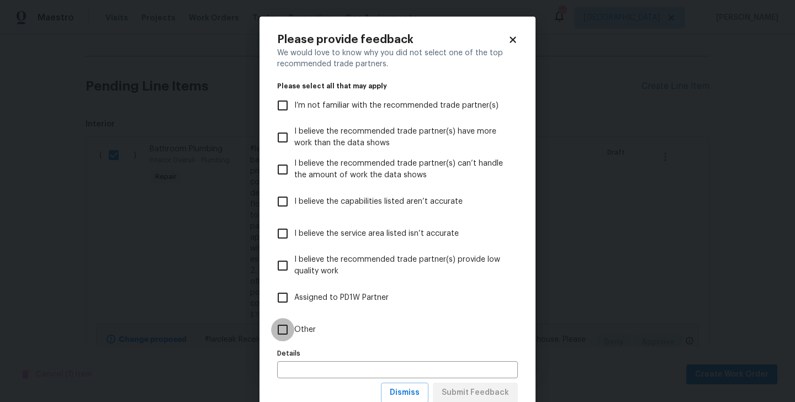
checkbox input "true"
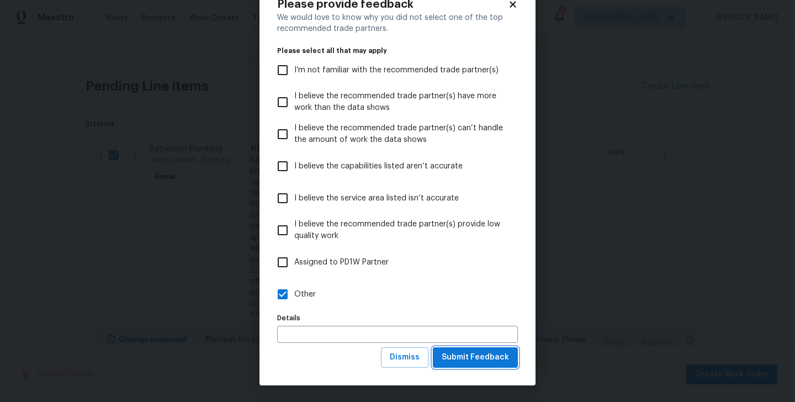
click at [464, 352] on span "Submit Feedback" at bounding box center [475, 358] width 67 height 14
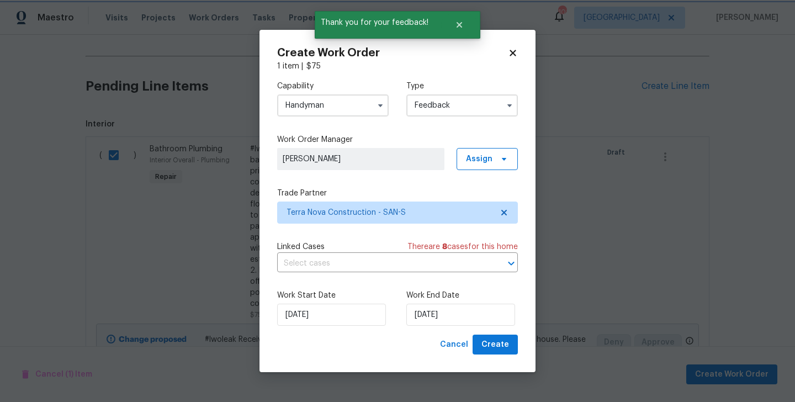
scroll to position [0, 0]
click at [452, 327] on div "Work Start Date 08/10/2025 Work End Date 08/10/2025" at bounding box center [397, 308] width 241 height 54
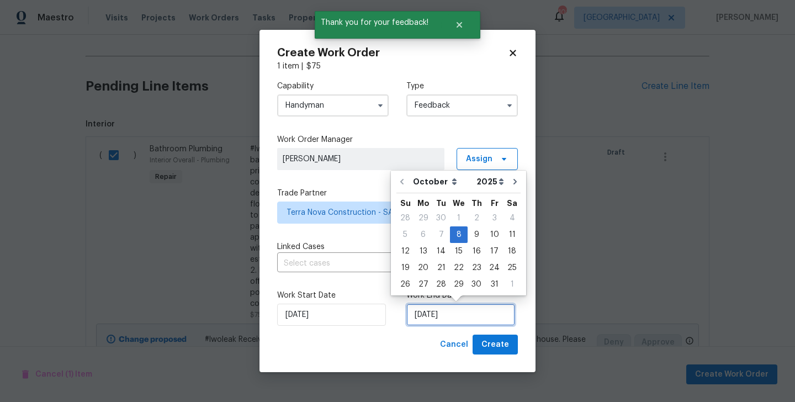
click at [441, 316] on input "08/10/2025" at bounding box center [460, 315] width 109 height 22
click at [488, 235] on div "10" at bounding box center [494, 234] width 18 height 15
type input "10/10/2025"
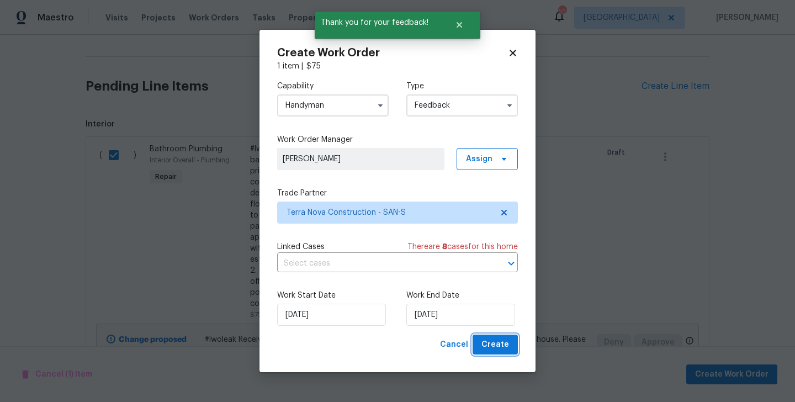
click at [489, 347] on span "Create" at bounding box center [495, 345] width 28 height 14
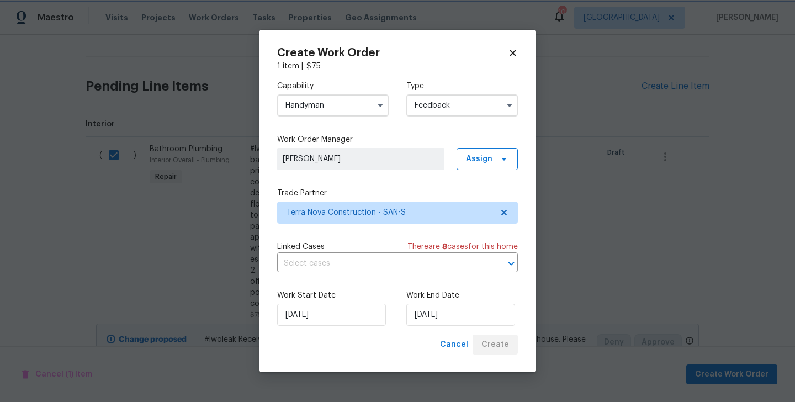
checkbox input "false"
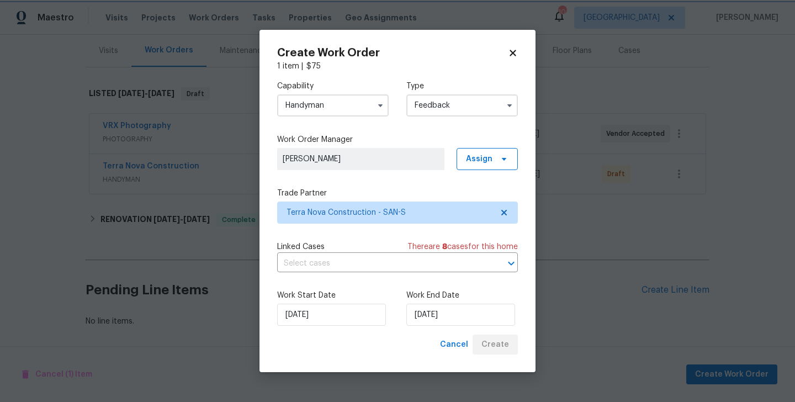
scroll to position [133, 0]
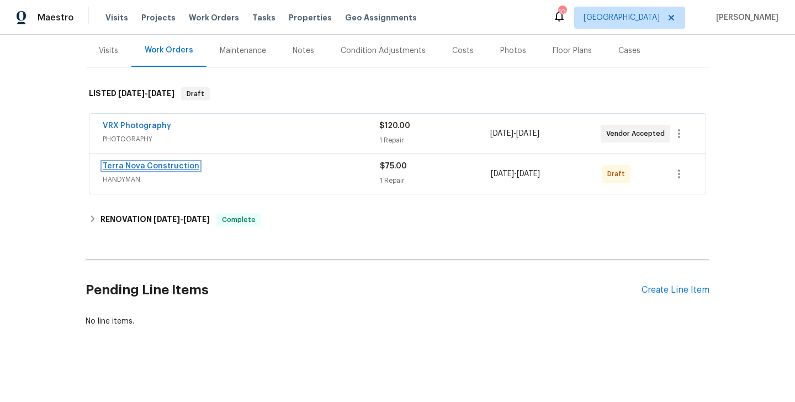
click at [181, 167] on link "Terra Nova Construction" at bounding box center [151, 166] width 97 height 8
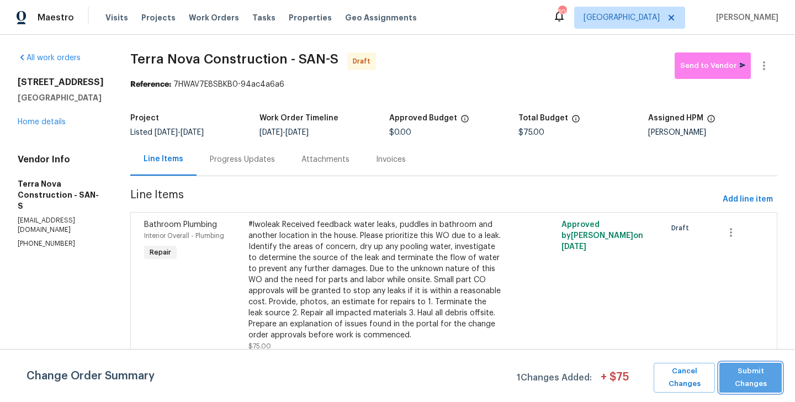
click at [751, 374] on span "Submit Changes" at bounding box center [750, 377] width 51 height 25
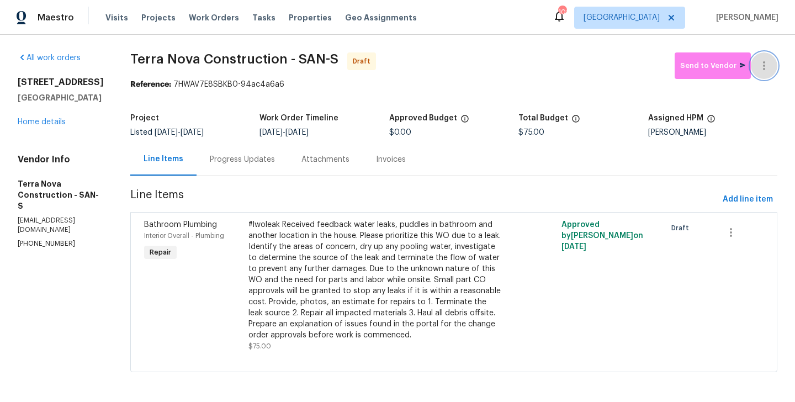
click at [765, 57] on button "button" at bounding box center [764, 65] width 27 height 27
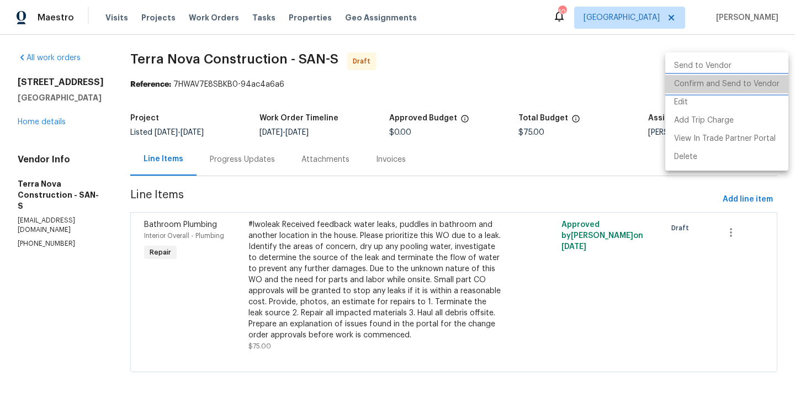
click at [765, 83] on li "Confirm and Send to Vendor" at bounding box center [726, 84] width 123 height 18
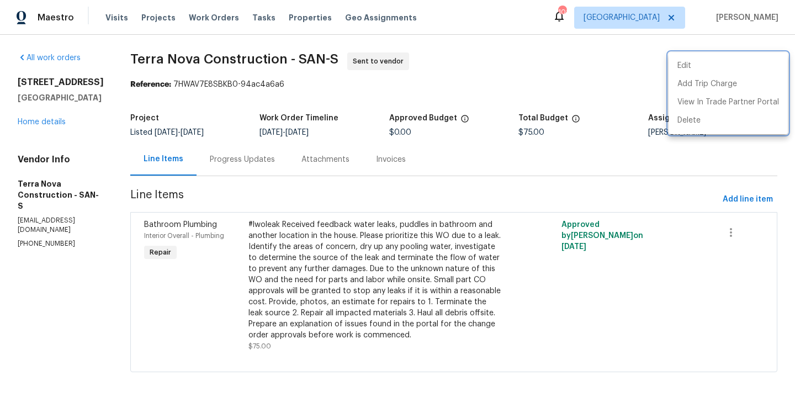
click at [273, 154] on div at bounding box center [397, 201] width 795 height 402
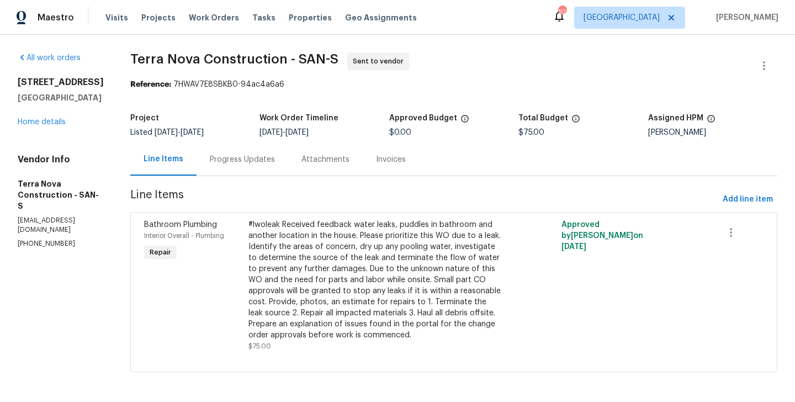
click at [273, 154] on div "Progress Updates" at bounding box center [242, 159] width 65 height 11
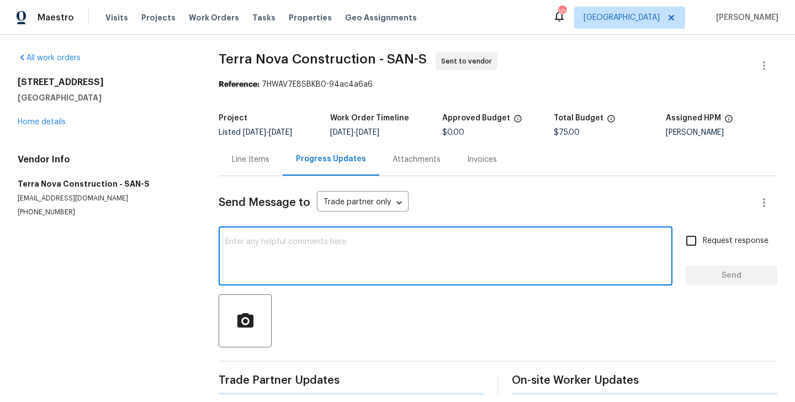
click at [300, 250] on textarea at bounding box center [445, 257] width 441 height 39
paste textarea "Hi this is Blessida with Opendoor. I’m confirming you received the WO for the p…"
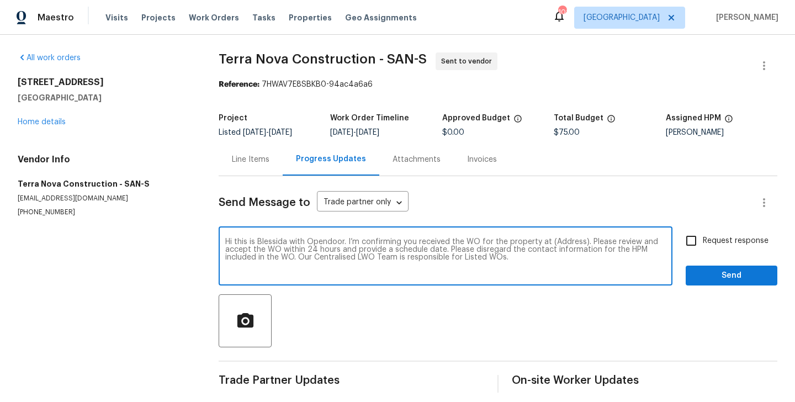
click at [559, 244] on textarea "Hi this is Blessida with Opendoor. I’m confirming you received the WO for the p…" at bounding box center [445, 257] width 441 height 39
paste textarea "5989 Chaumont Dr, San Diego, CA 92114"
type textarea "Hi this is Blessida with Opendoor. I’m confirming you received the WO for the p…"
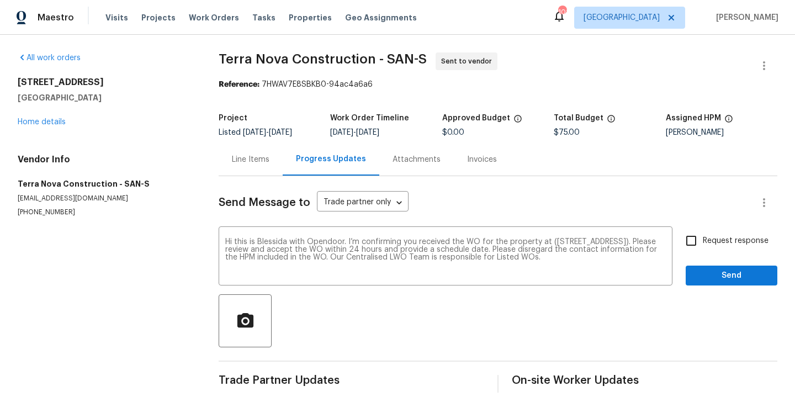
click at [714, 253] on div "Request response Send" at bounding box center [732, 257] width 92 height 56
click at [706, 242] on span "Request response" at bounding box center [736, 241] width 66 height 12
click at [703, 242] on input "Request response" at bounding box center [691, 240] width 23 height 23
checkbox input "true"
click at [706, 281] on span "Send" at bounding box center [732, 276] width 74 height 14
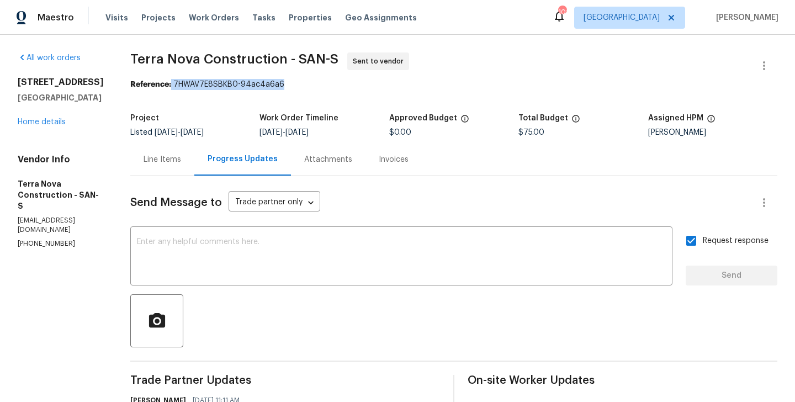
drag, startPoint x: 201, startPoint y: 84, endPoint x: 352, endPoint y: 84, distance: 151.3
click at [352, 84] on div "Reference: 7HWAV7E8SBKB0-94ac4a6a6" at bounding box center [453, 84] width 647 height 11
copy div "7HWAV7E8SBKB0-94ac4a6a6"
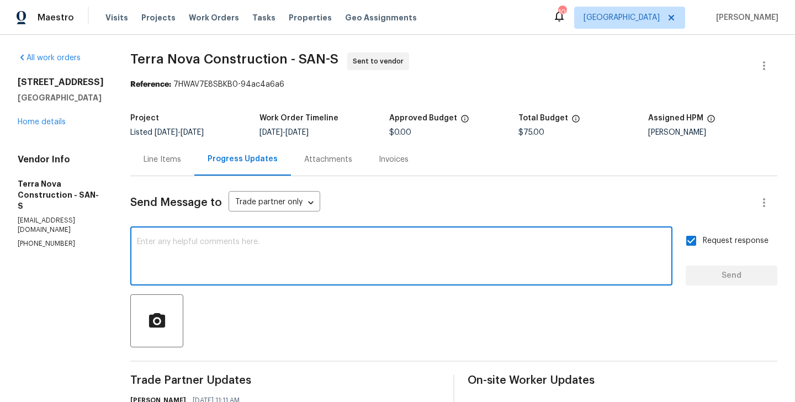
click at [263, 250] on textarea at bounding box center [401, 257] width 529 height 39
paste textarea "The Work Orders must include before-photos (both close-up and wide-angle) and a…"
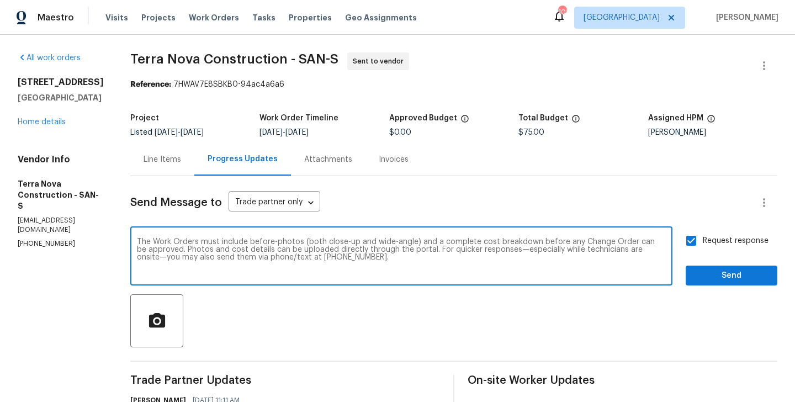
type textarea "The Work Orders must include before-photos (both close-up and wide-angle) and a…"
click at [739, 267] on button "Send" at bounding box center [732, 276] width 92 height 20
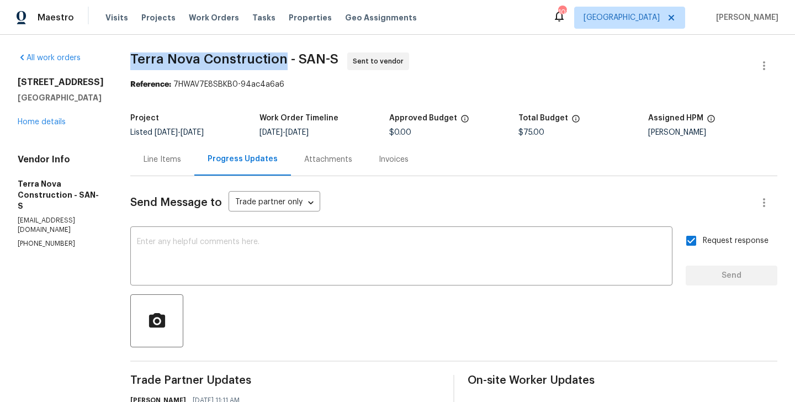
drag, startPoint x: 157, startPoint y: 56, endPoint x: 310, endPoint y: 57, distance: 153.5
click at [310, 57] on div "All work orders 5989 Chaumont Dr San Diego, CA 92114 Home details Vendor Info T…" at bounding box center [397, 304] width 795 height 539
copy span "Terra Nova Construction"
click at [56, 121] on link "Home details" at bounding box center [42, 122] width 48 height 8
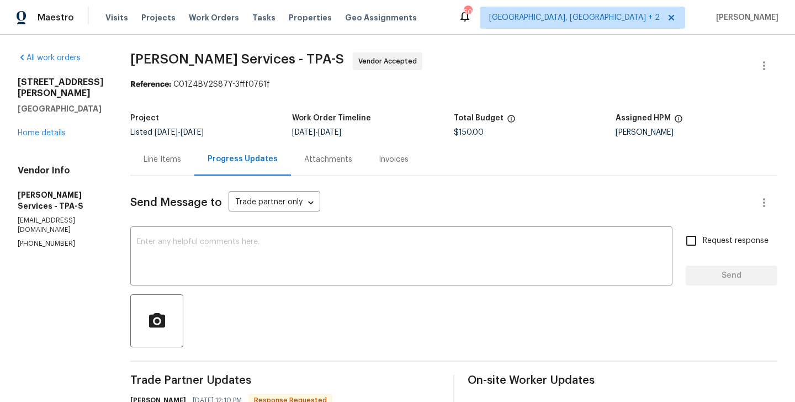
click at [91, 103] on h5 "[GEOGRAPHIC_DATA]" at bounding box center [61, 108] width 86 height 11
drag, startPoint x: 14, startPoint y: 82, endPoint x: 109, endPoint y: 82, distance: 95.0
copy h2 "[STREET_ADDRESS][PERSON_NAME]"
click at [63, 103] on h5 "[GEOGRAPHIC_DATA]" at bounding box center [61, 108] width 86 height 11
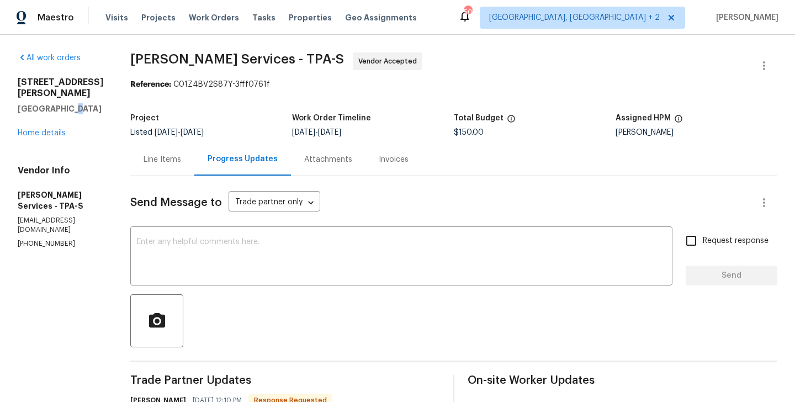
click at [63, 103] on h5 "[GEOGRAPHIC_DATA]" at bounding box center [61, 108] width 86 height 11
copy h5 "[GEOGRAPHIC_DATA]"
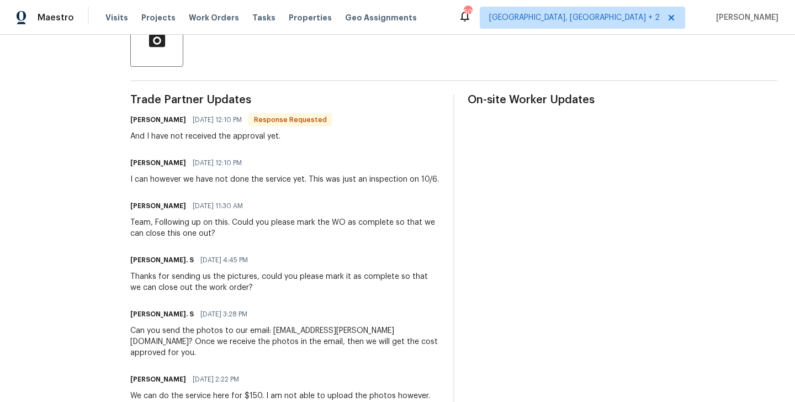
scroll to position [213, 0]
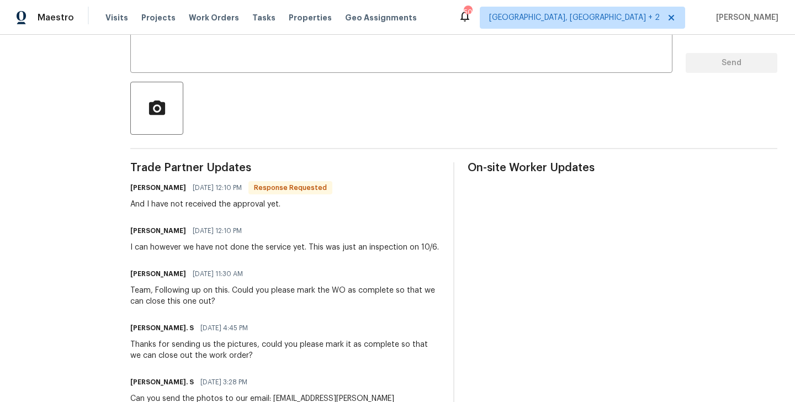
click at [177, 190] on h6 "[PERSON_NAME]" at bounding box center [158, 187] width 56 height 11
copy h6 "[PERSON_NAME]"
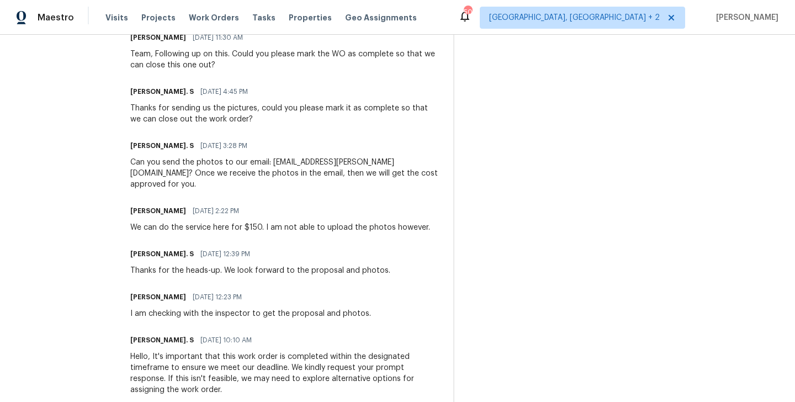
scroll to position [0, 0]
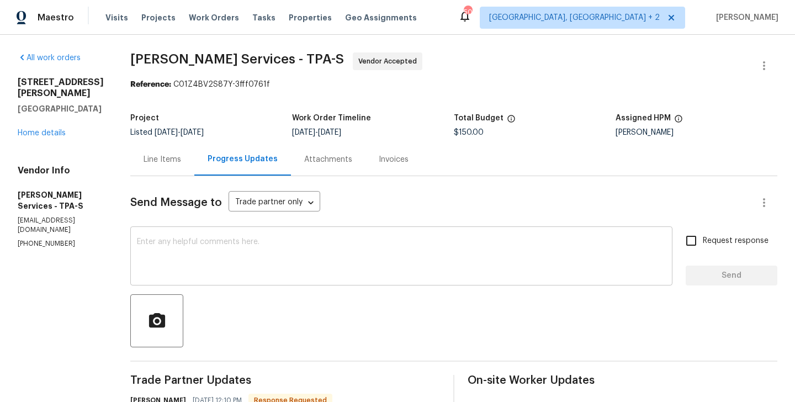
click at [239, 266] on textarea at bounding box center [401, 257] width 529 height 39
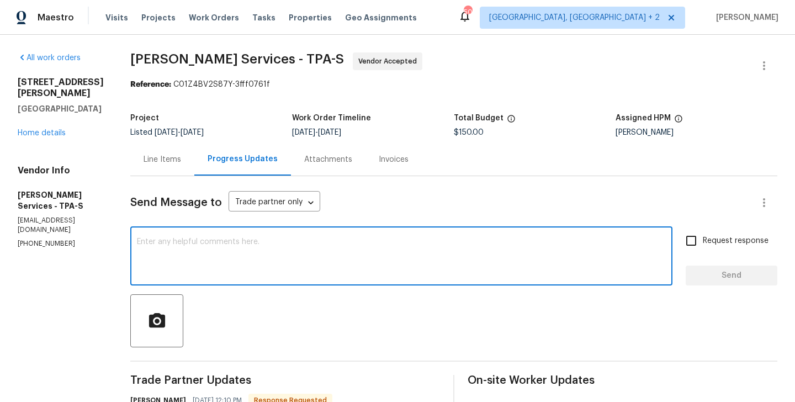
paste textarea "Tishá"
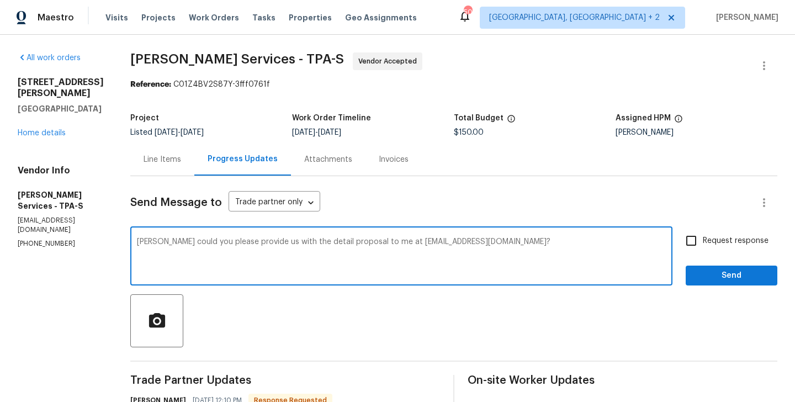
type textarea "Tishá could you please provide us with the detail proposal to me at blessida.an…"
click at [735, 235] on span "Request response" at bounding box center [736, 241] width 66 height 12
click at [703, 235] on input "Request response" at bounding box center [691, 240] width 23 height 23
checkbox input "true"
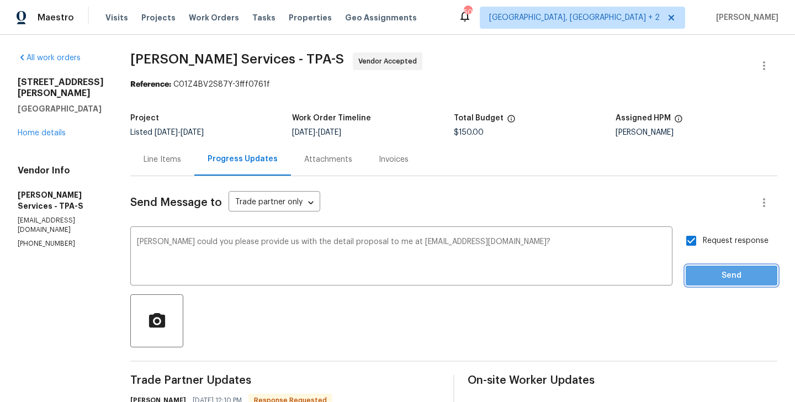
click at [697, 269] on span "Send" at bounding box center [732, 276] width 74 height 14
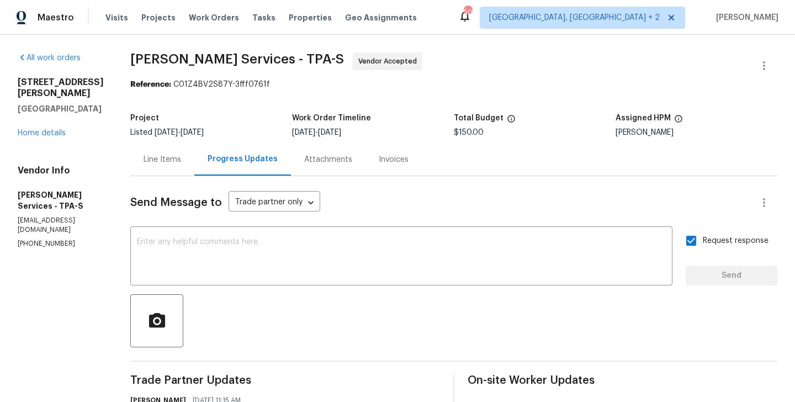
click at [47, 126] on div "5198 Moeller Ave Sarasota, FL 34233 Home details" at bounding box center [61, 108] width 86 height 62
click at [24, 129] on link "Home details" at bounding box center [42, 133] width 48 height 8
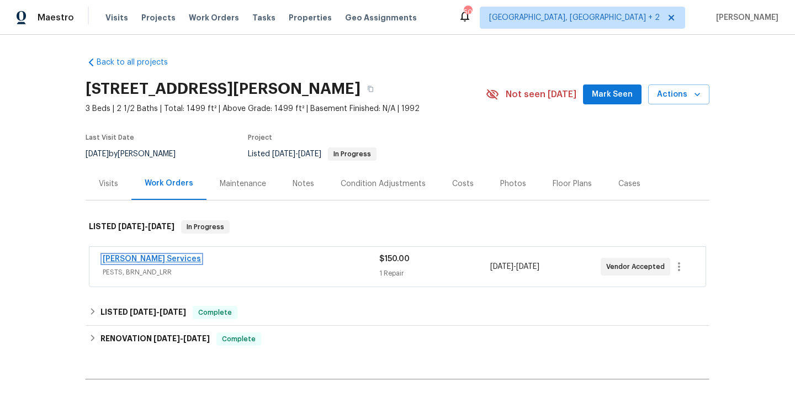
click at [146, 262] on link "Massey Services" at bounding box center [152, 259] width 98 height 8
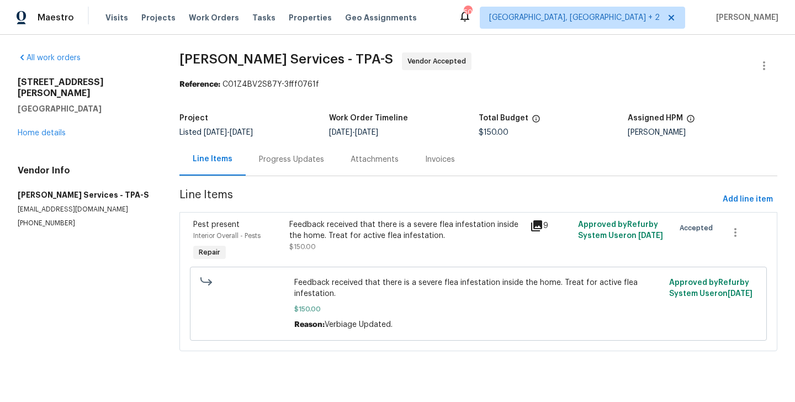
click at [301, 147] on div "Progress Updates" at bounding box center [292, 159] width 92 height 33
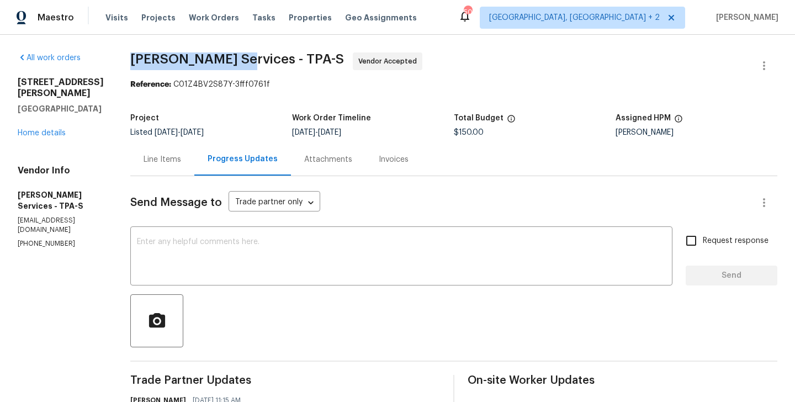
drag, startPoint x: 162, startPoint y: 64, endPoint x: 273, endPoint y: 64, distance: 110.4
copy span "Massey Services"
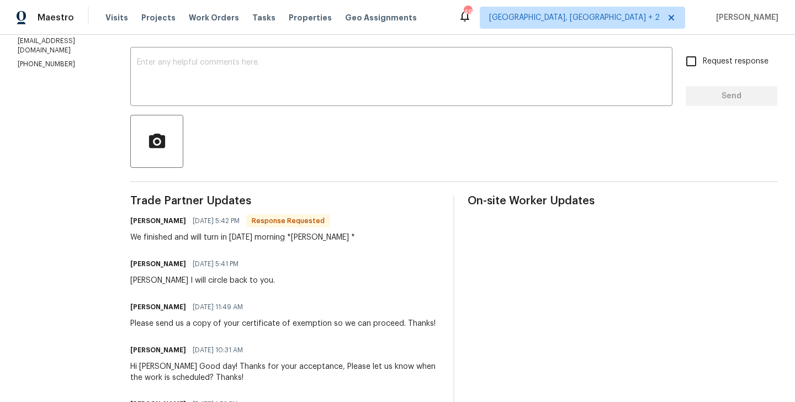
scroll to position [192, 0]
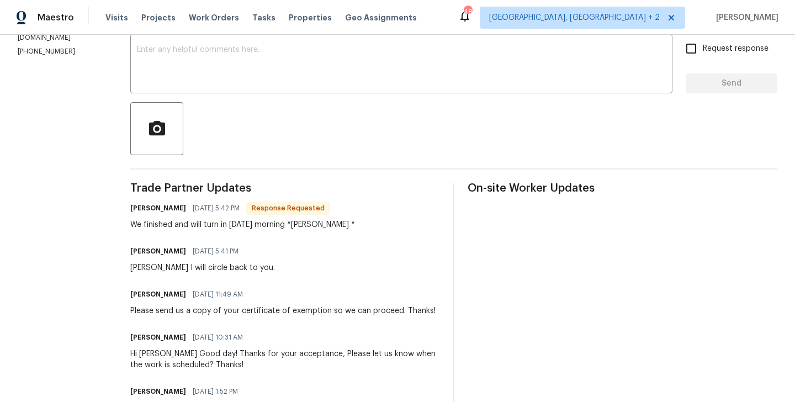
click at [134, 207] on h6 "[PERSON_NAME]" at bounding box center [158, 208] width 56 height 11
copy h6 "[PERSON_NAME]"
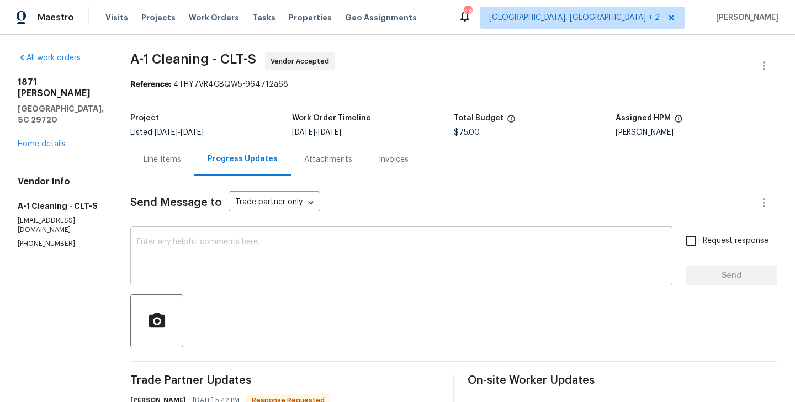
click at [162, 243] on textarea at bounding box center [401, 257] width 529 height 39
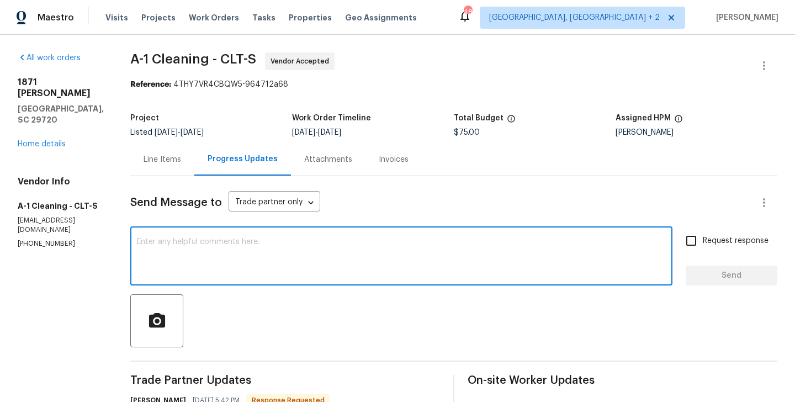
paste textarea "[PERSON_NAME]"
type textarea "[PERSON_NAME]"
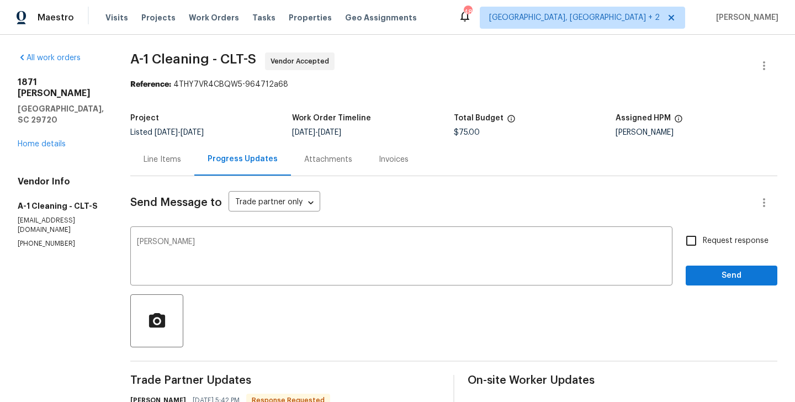
click at [160, 170] on div "Line Items" at bounding box center [162, 159] width 64 height 33
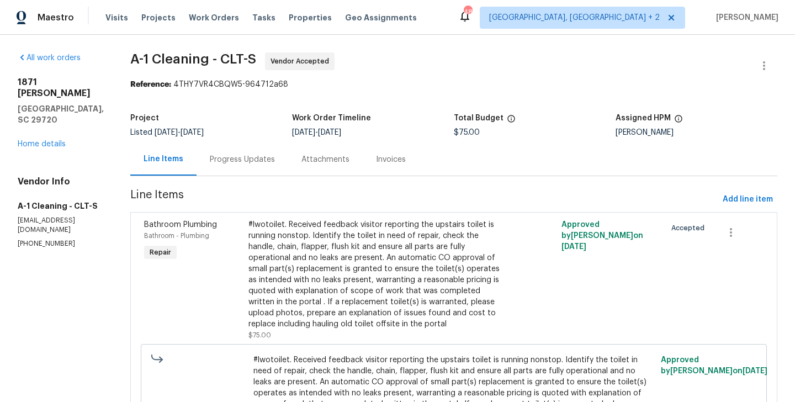
click at [231, 163] on div "Progress Updates" at bounding box center [242, 159] width 65 height 11
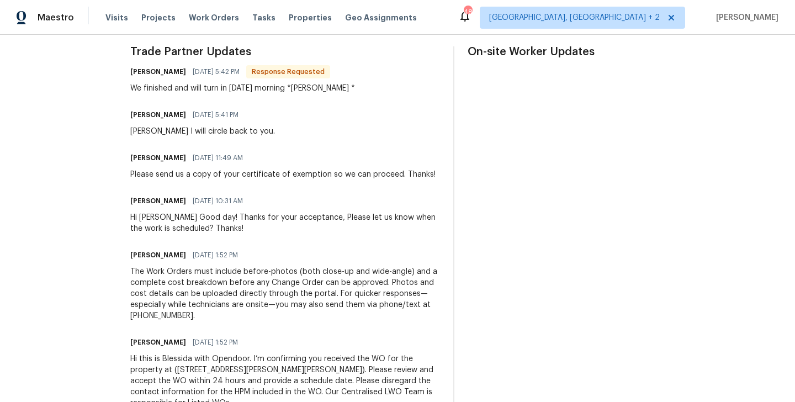
scroll to position [96, 0]
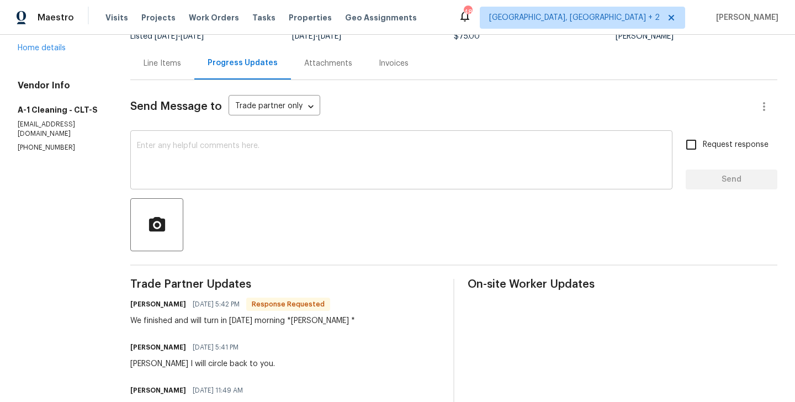
click at [219, 172] on textarea at bounding box center [401, 161] width 529 height 39
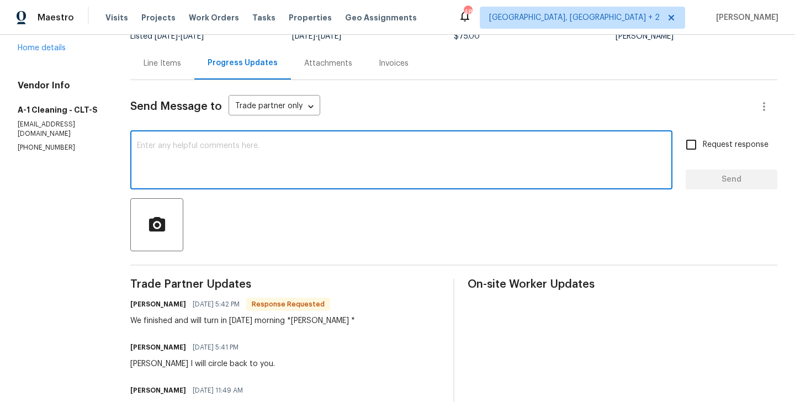
paste textarea "Damion"
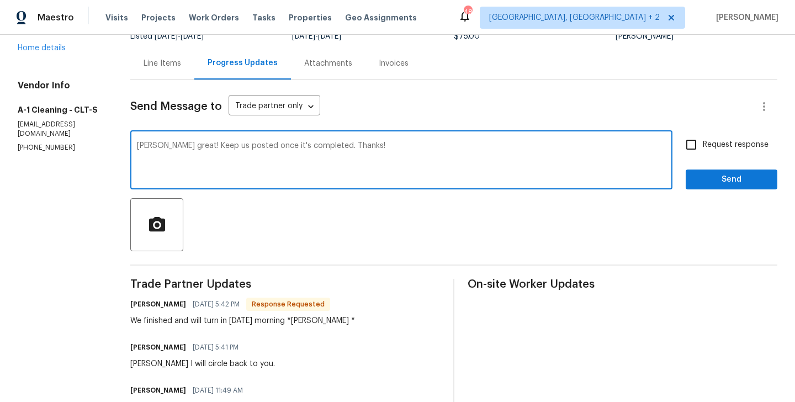
type textarea "Damion great! Keep us posted once it's completed. Thanks!"
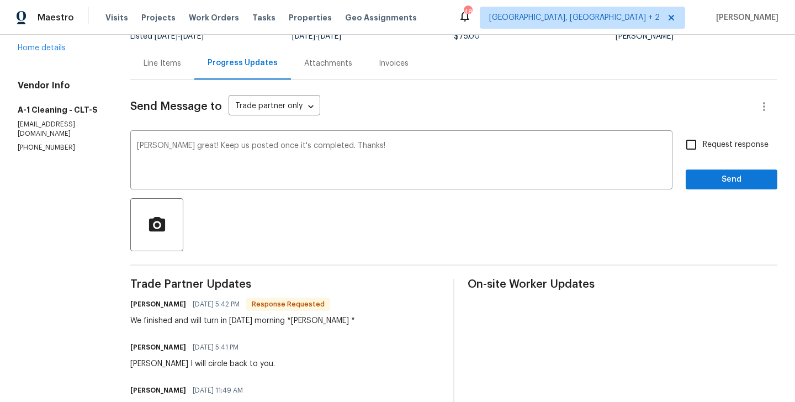
click at [723, 151] on label "Request response" at bounding box center [724, 144] width 89 height 23
click at [703, 151] on input "Request response" at bounding box center [691, 144] width 23 height 23
checkbox input "true"
click at [699, 176] on span "Send" at bounding box center [732, 180] width 74 height 14
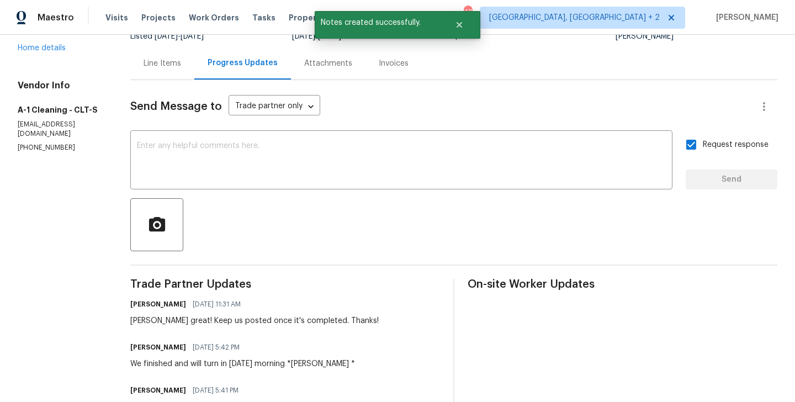
scroll to position [0, 0]
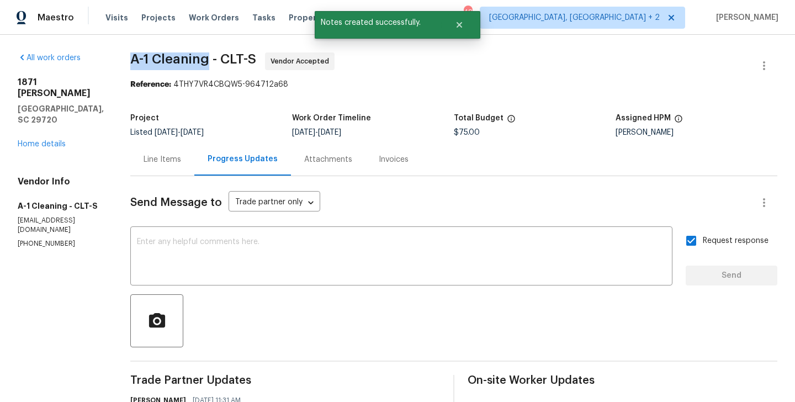
drag, startPoint x: 120, startPoint y: 64, endPoint x: 204, endPoint y: 66, distance: 84.0
copy span "A-1 Cleaning"
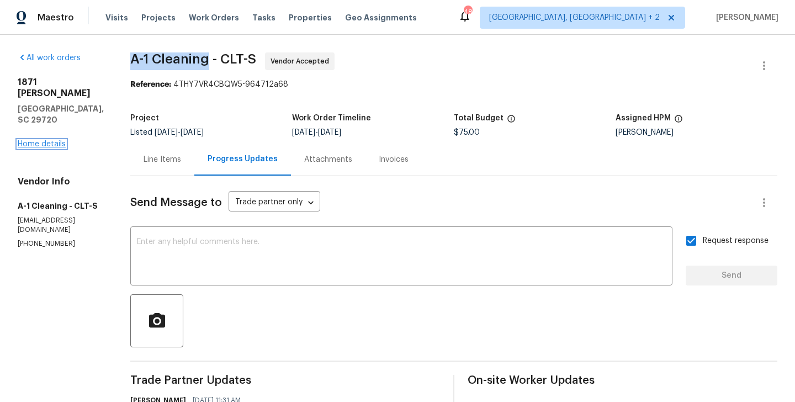
click at [54, 140] on link "Home details" at bounding box center [42, 144] width 48 height 8
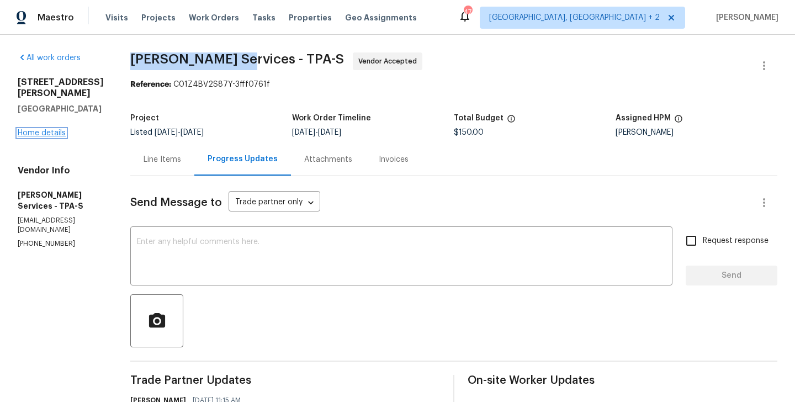
click at [47, 129] on link "Home details" at bounding box center [42, 133] width 48 height 8
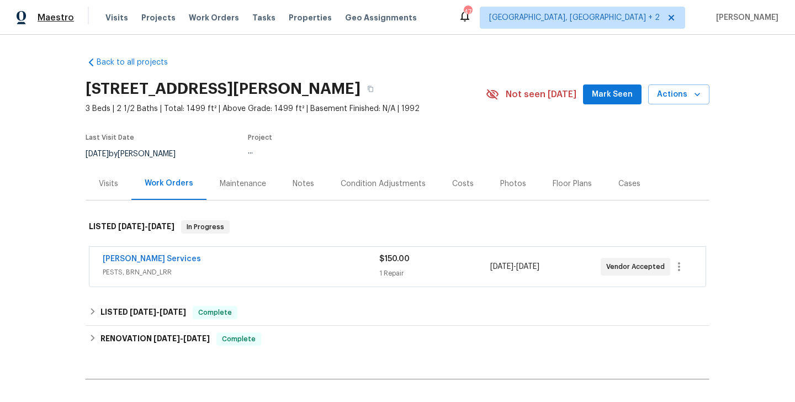
click at [40, 18] on span "Maestro" at bounding box center [56, 17] width 36 height 11
